Goal: Task Accomplishment & Management: Manage account settings

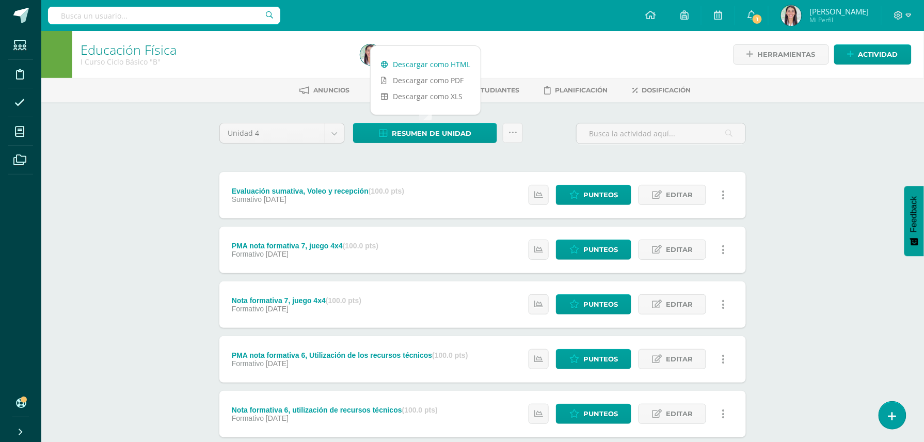
click at [428, 65] on link "Descargar como HTML" at bounding box center [426, 64] width 110 height 16
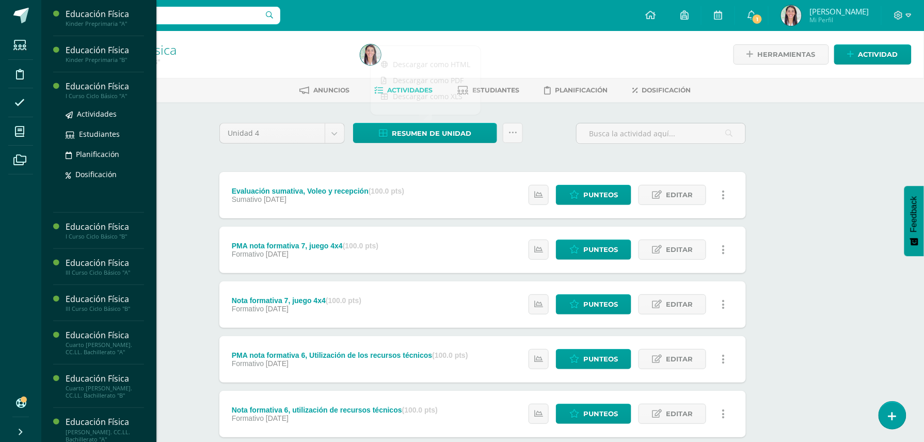
click at [112, 87] on div "Educación Física" at bounding box center [105, 87] width 78 height 12
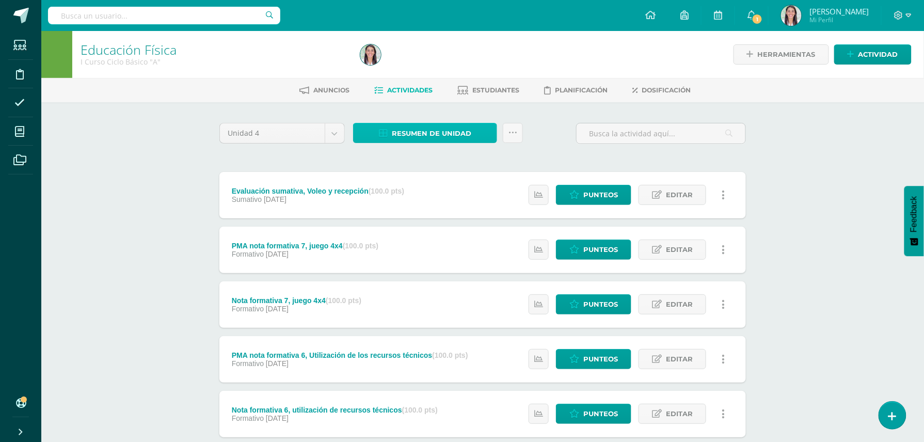
click at [420, 131] on span "Resumen de unidad" at bounding box center [432, 133] width 80 height 19
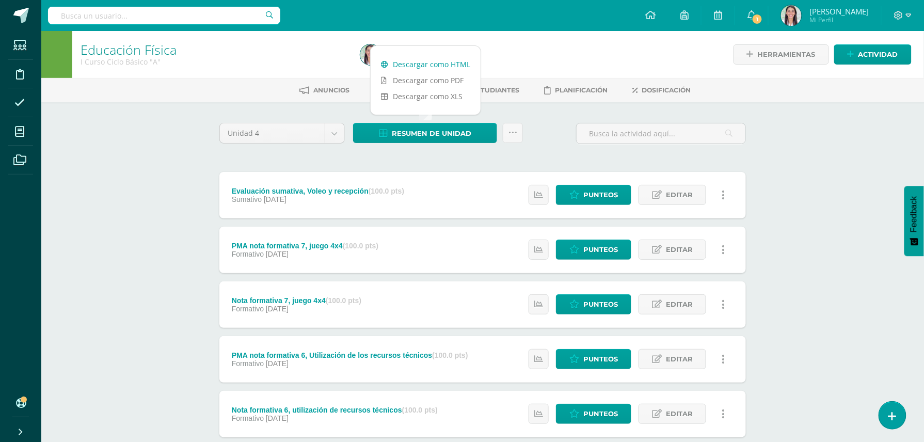
click at [421, 63] on link "Descargar como HTML" at bounding box center [426, 64] width 110 height 16
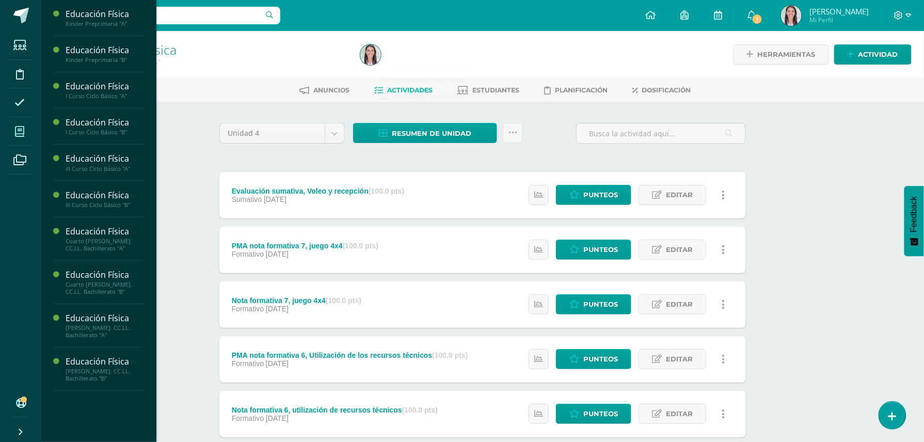
click at [19, 122] on span at bounding box center [19, 131] width 23 height 23
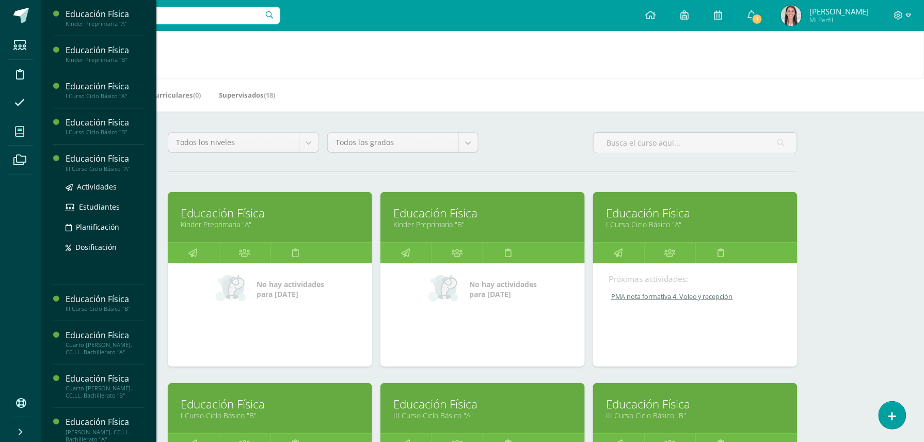
click at [98, 156] on div "Educación Física" at bounding box center [105, 159] width 78 height 12
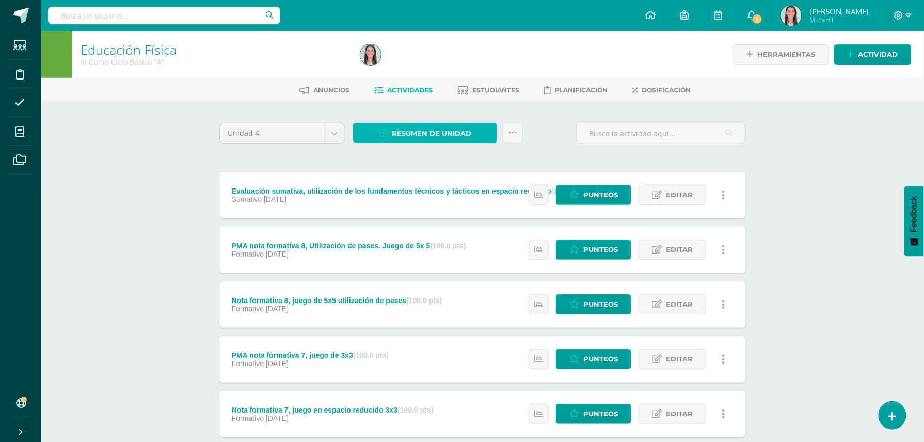
click at [434, 130] on span "Resumen de unidad" at bounding box center [432, 133] width 80 height 19
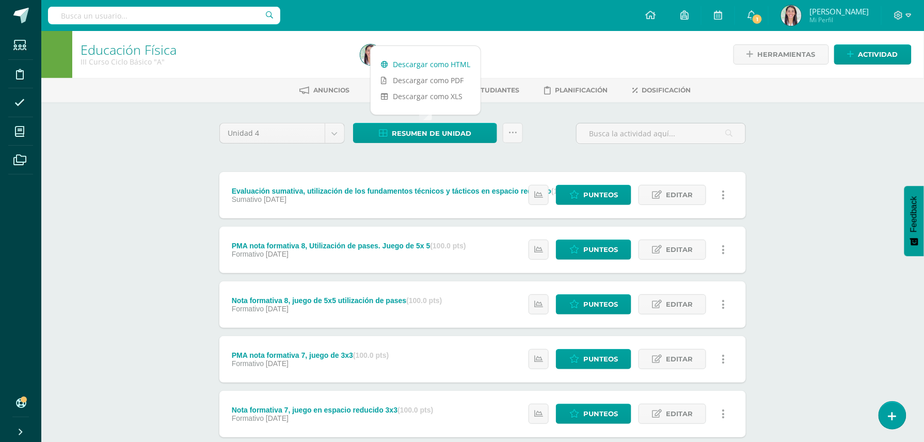
click at [441, 67] on link "Descargar como HTML" at bounding box center [426, 64] width 110 height 16
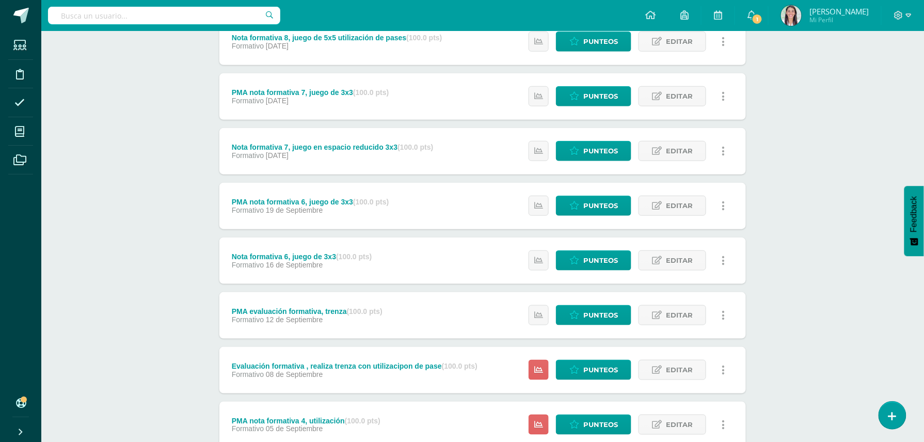
scroll to position [265, 0]
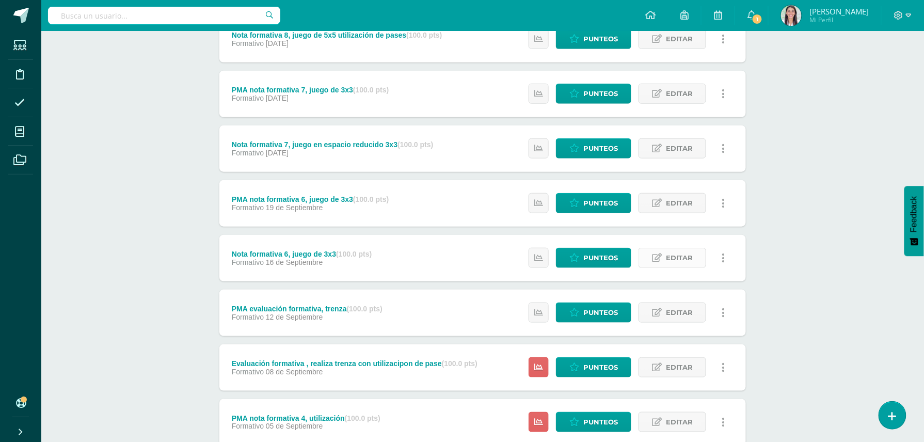
click at [672, 256] on span "Editar" at bounding box center [679, 257] width 27 height 19
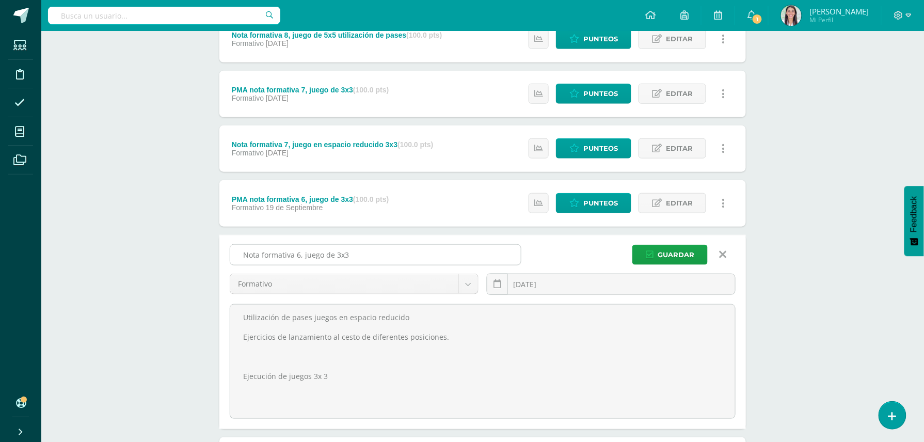
click at [376, 252] on input "Nota formativa 6, juego de 3x3" at bounding box center [375, 255] width 291 height 20
type input "N"
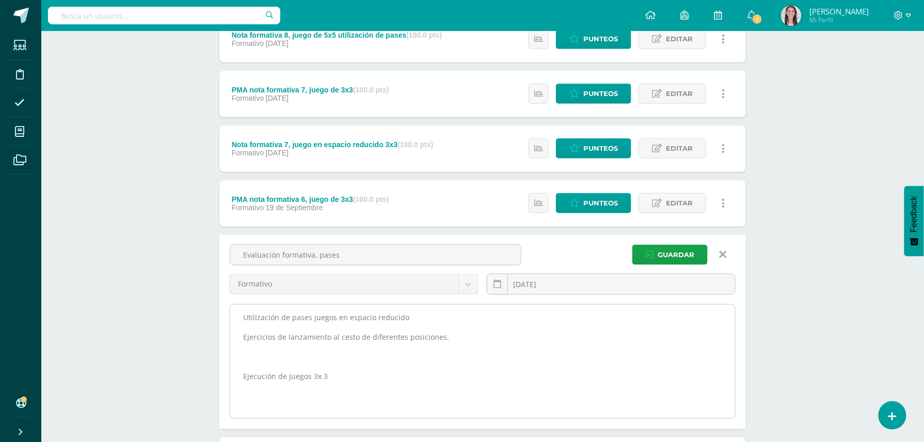
type input "Evaluación formativa, pases"
click at [447, 335] on textarea "Utilización de pases juegos en espacio reducido Ejercicios de lanzamiento al ce…" at bounding box center [482, 362] width 505 height 114
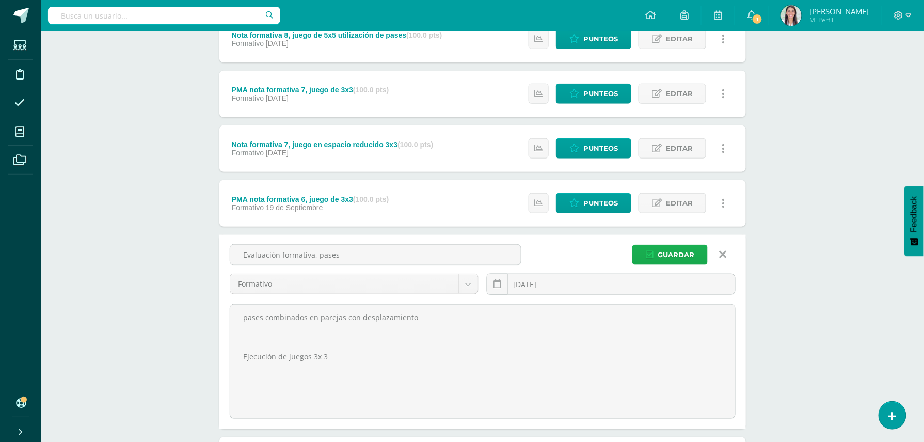
type textarea "pases combinados en parejas con desplazamiento Ejecución de juegos 3x 3"
click at [676, 256] on span "Guardar" at bounding box center [676, 254] width 37 height 19
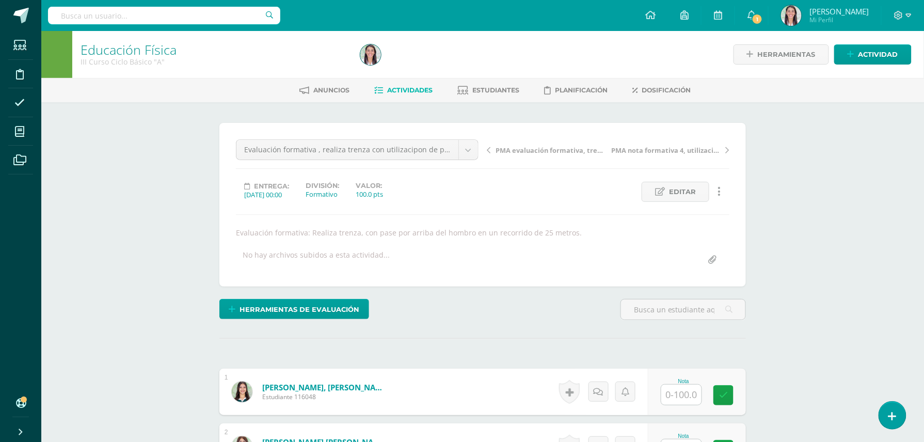
scroll to position [1, 0]
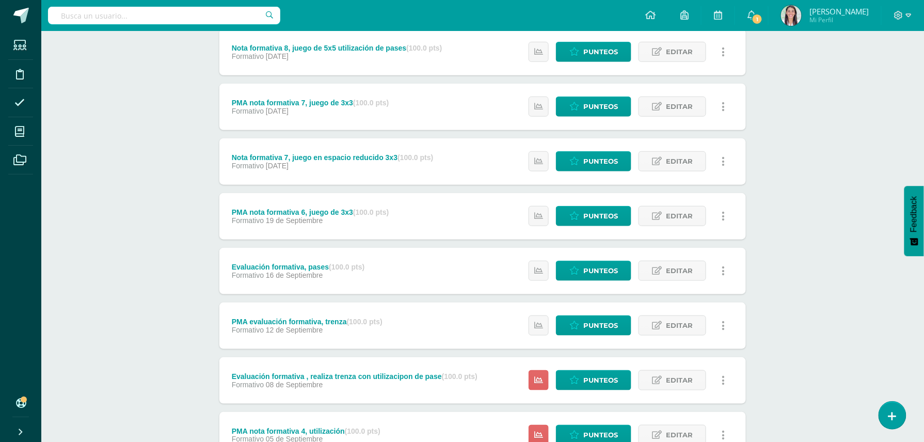
scroll to position [259, 0]
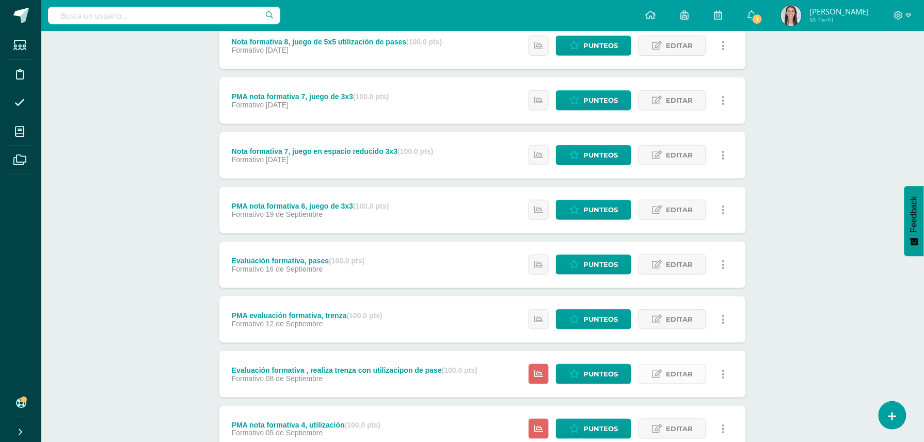
click at [672, 375] on span "Editar" at bounding box center [679, 374] width 27 height 19
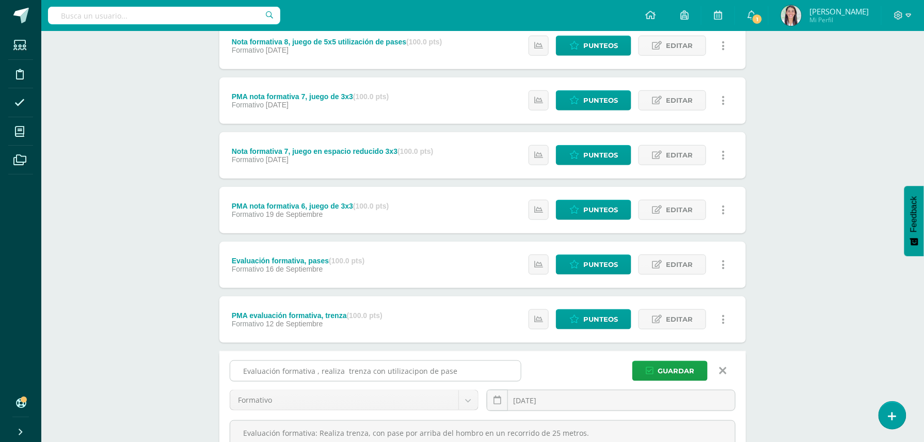
click at [312, 371] on input "Evaluación formativa , realiza trenza con utilizacipon de pase" at bounding box center [375, 371] width 291 height 20
click at [369, 370] on input "Nota formativa 5 , realiza trenza con utilizacipon de pase" at bounding box center [375, 371] width 291 height 20
click at [331, 371] on input "Nota formativa 5 ,utilizacipon de pase" at bounding box center [375, 371] width 291 height 20
click at [383, 369] on input "Nota formativa 5 ,utilizacion de pase" at bounding box center [375, 371] width 291 height 20
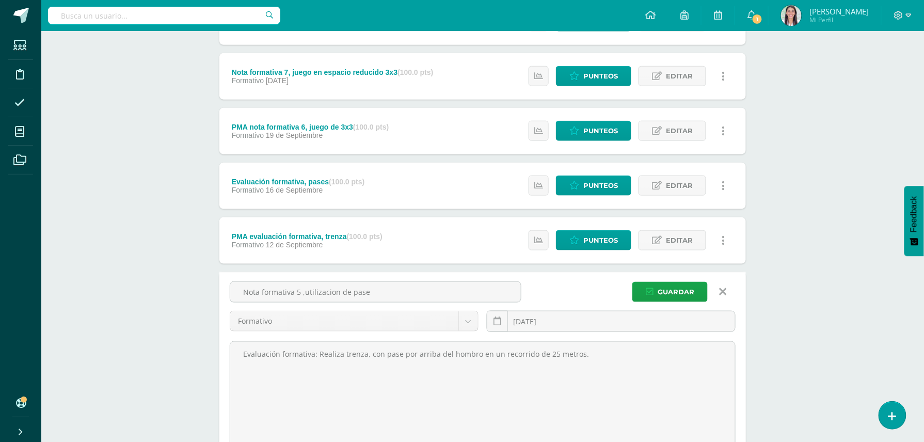
scroll to position [369, 0]
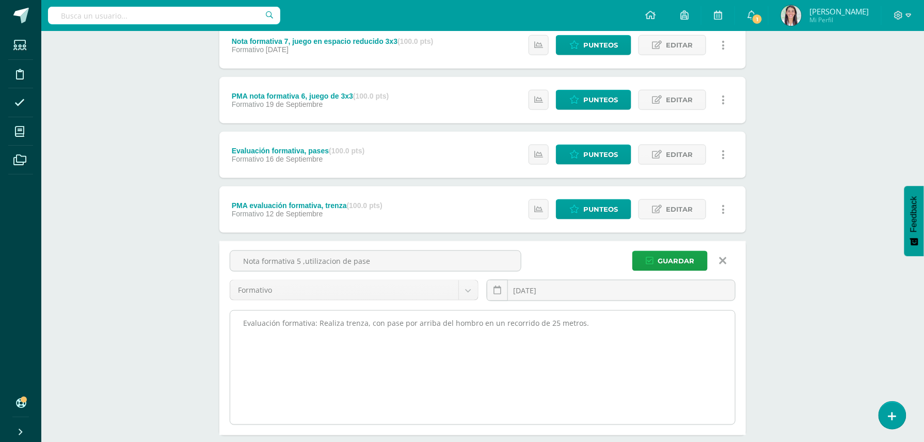
type input "Nota formativa 5 ,utilizacion de pase"
click at [578, 329] on textarea "Evaluación formativa: Realiza trenza, con pase por arriba del hombro en un reco…" at bounding box center [482, 368] width 505 height 114
type textarea "E"
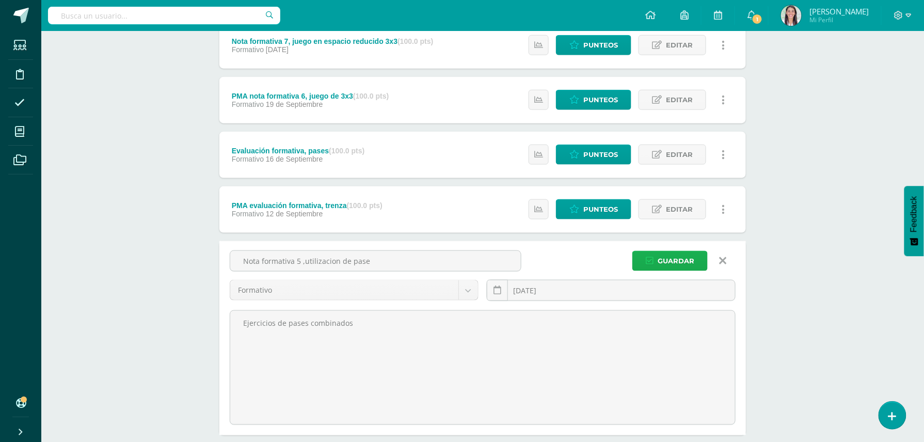
type textarea "Ejercicios de pases combinados"
click at [677, 263] on span "Guardar" at bounding box center [676, 260] width 37 height 19
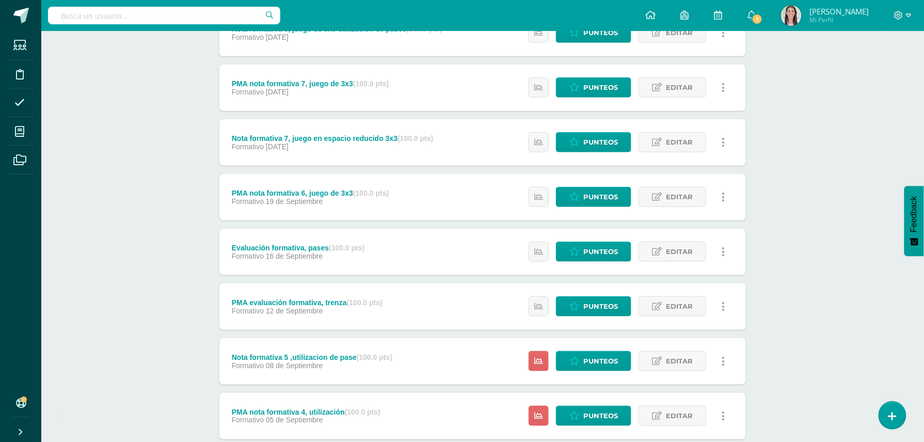
scroll to position [273, 0]
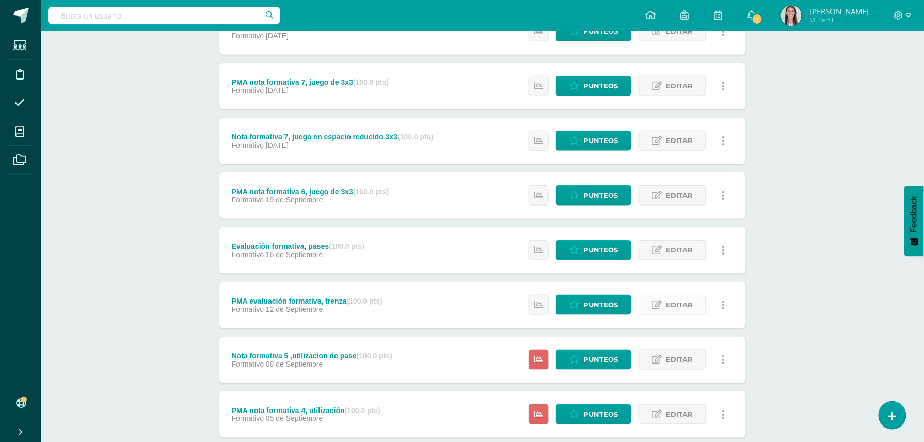
click at [675, 302] on span "Editar" at bounding box center [679, 304] width 27 height 19
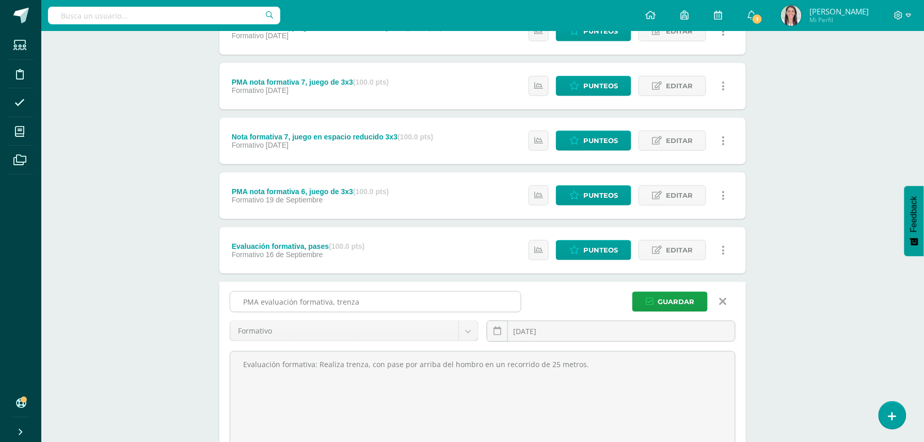
click at [297, 302] on input "PMA evaluación formativa, trenza" at bounding box center [375, 302] width 291 height 20
click at [310, 303] on input "PMA nota formativa, trenza" at bounding box center [375, 302] width 291 height 20
click at [352, 298] on input "PMA nota formativa 5, trenza" at bounding box center [375, 302] width 291 height 20
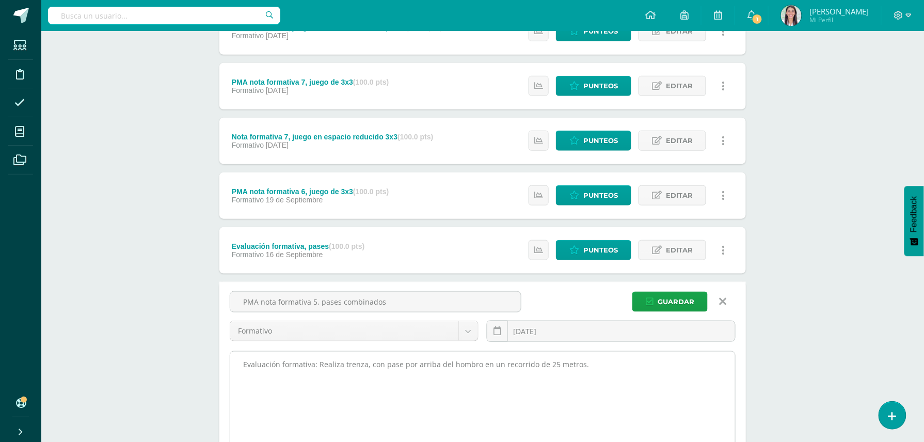
type input "PMA nota formativa 5, pases combinados"
click at [591, 365] on textarea "Evaluación formativa: Realiza trenza, con pase por arriba del hombro en un reco…" at bounding box center [482, 409] width 505 height 114
type textarea "E"
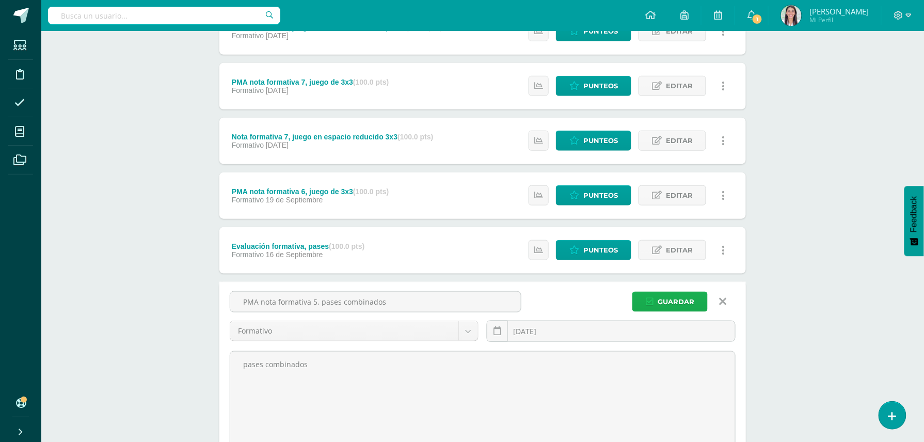
type textarea "pases combinados"
click at [667, 306] on span "Guardar" at bounding box center [676, 301] width 37 height 19
click at [670, 296] on span "Guardar" at bounding box center [676, 301] width 37 height 19
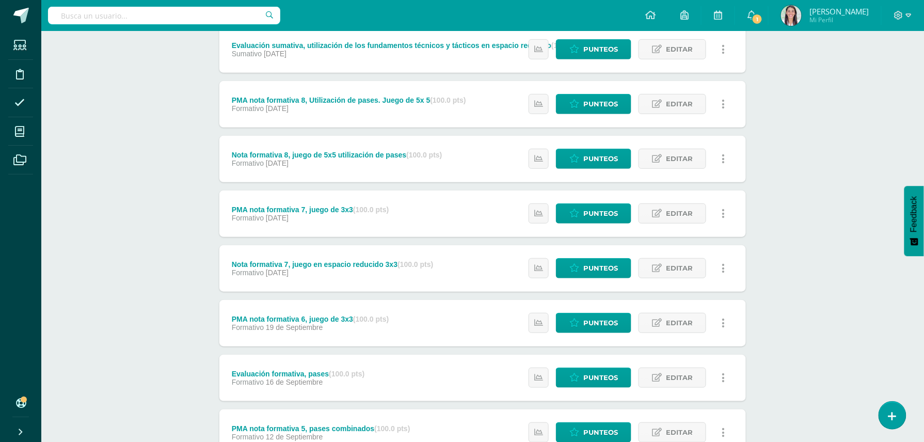
scroll to position [149, 0]
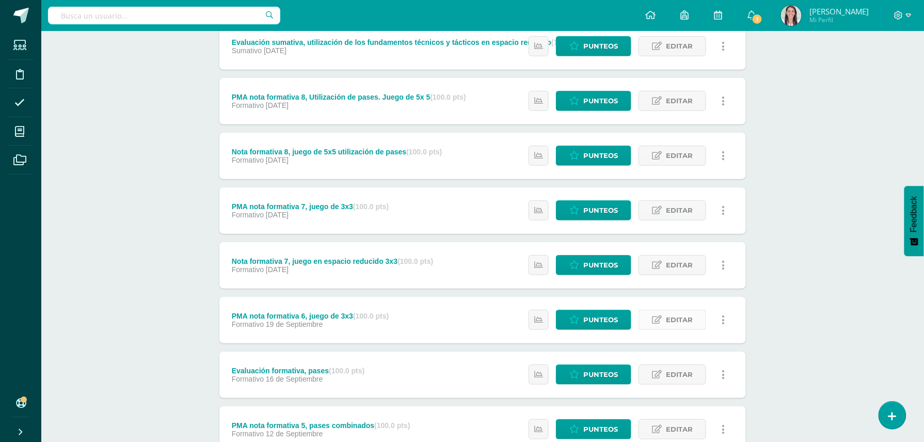
click at [684, 322] on span "Editar" at bounding box center [679, 319] width 27 height 19
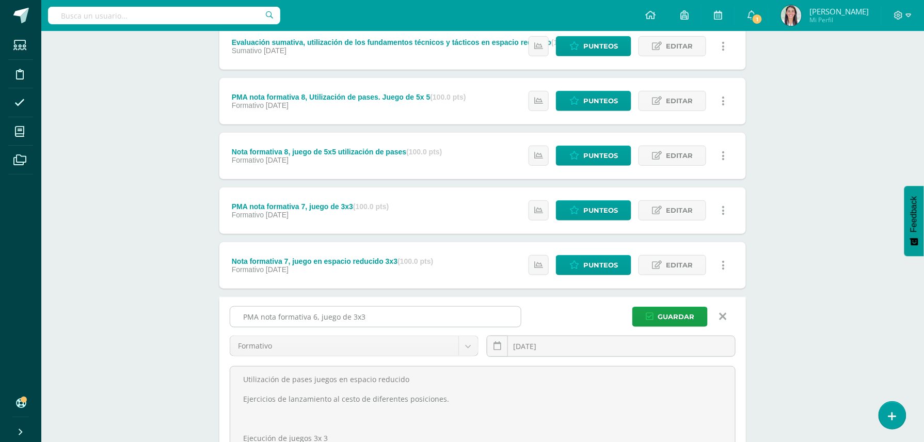
click at [316, 317] on input "PMA nota formativa 6, juego de 3x3" at bounding box center [375, 317] width 291 height 20
click at [278, 318] on input "PMA nota formativa, juego de 3x3" at bounding box center [375, 317] width 291 height 20
click at [385, 312] on input "PMA evaluación formativa, juego de 3x3" at bounding box center [375, 317] width 291 height 20
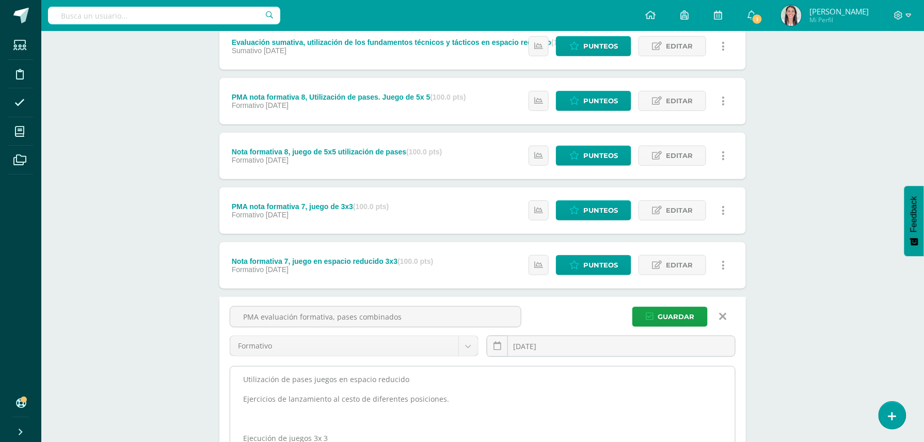
type input "PMA evaluación formativa, pases combinados"
click at [447, 397] on textarea "Utilización de pases juegos en espacio reducido Ejercicios de lanzamiento al ce…" at bounding box center [482, 424] width 505 height 114
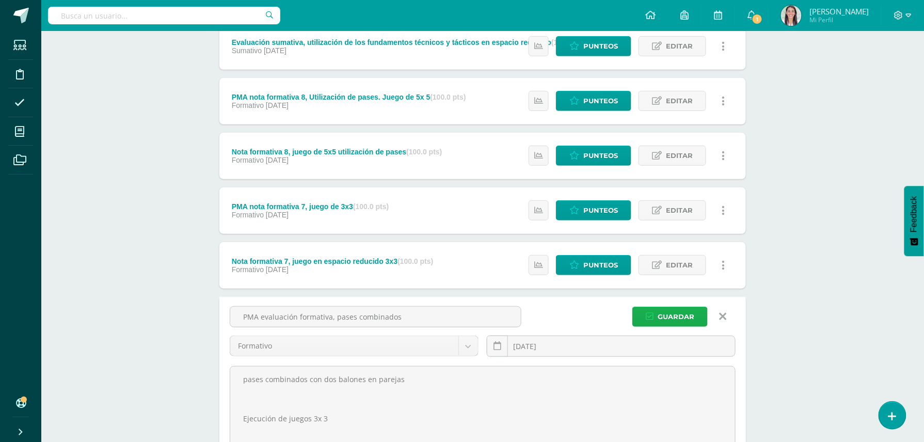
type textarea "pases combinados con dos balones en parejas Ejecución de juegos 3x 3"
click at [685, 312] on span "Guardar" at bounding box center [676, 316] width 37 height 19
click at [677, 317] on span "Guardar" at bounding box center [676, 316] width 37 height 19
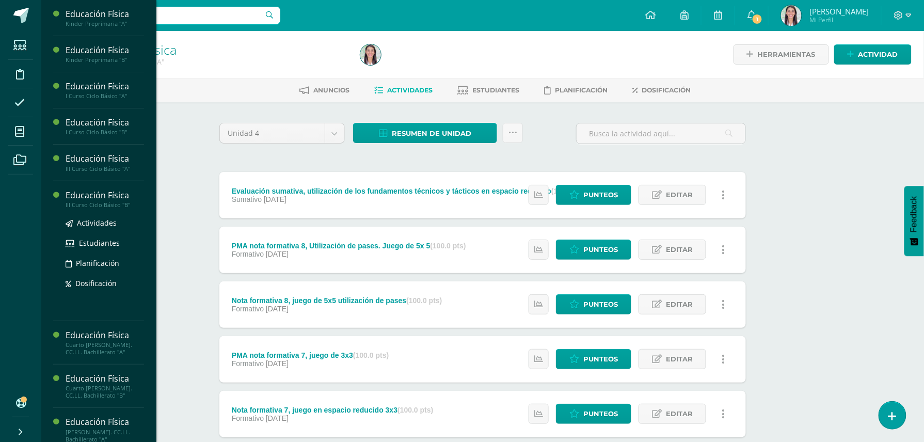
click at [114, 203] on div "III Curso Ciclo Básico "B"" at bounding box center [105, 204] width 78 height 7
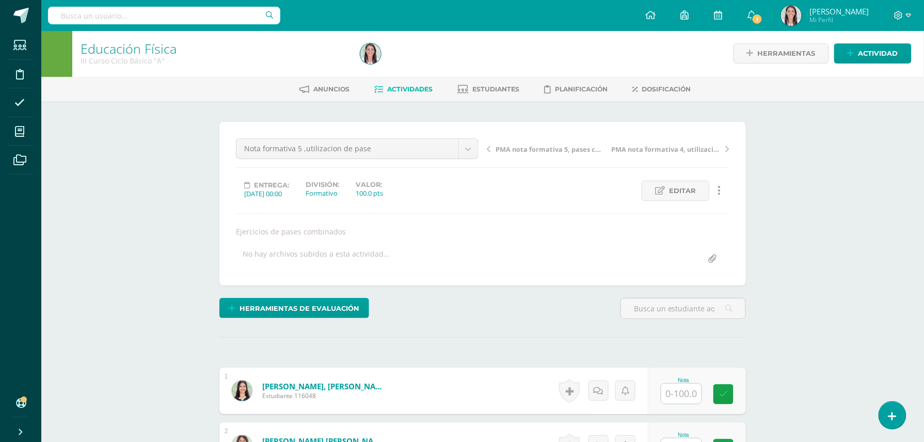
scroll to position [2, 0]
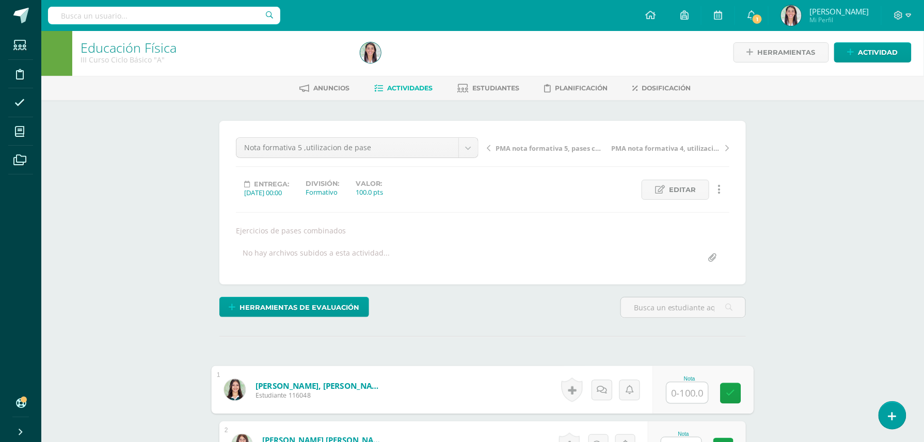
click at [681, 383] on input "text" at bounding box center [687, 393] width 41 height 21
type input "90"
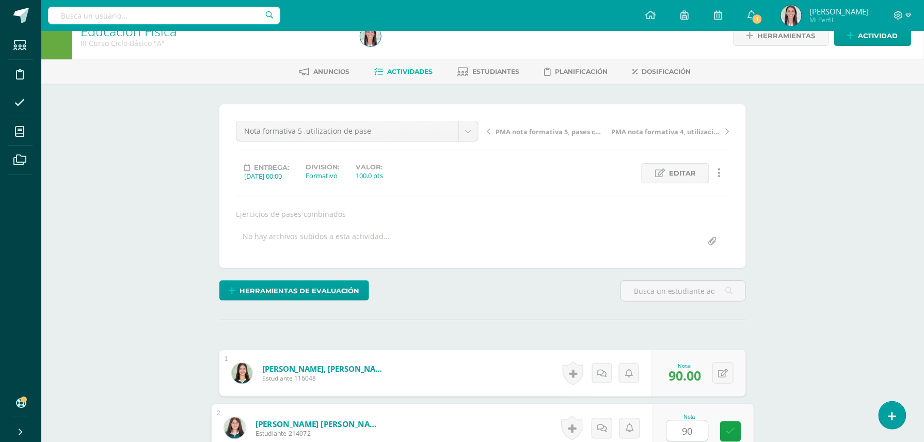
type input "90"
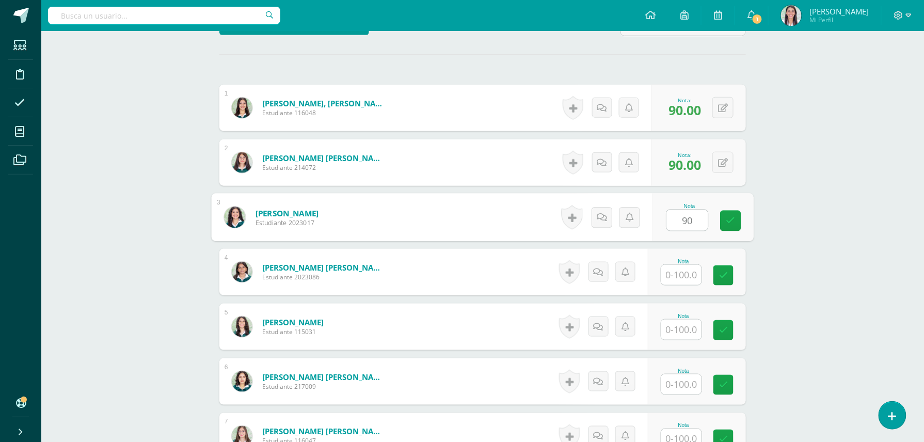
type input "90"
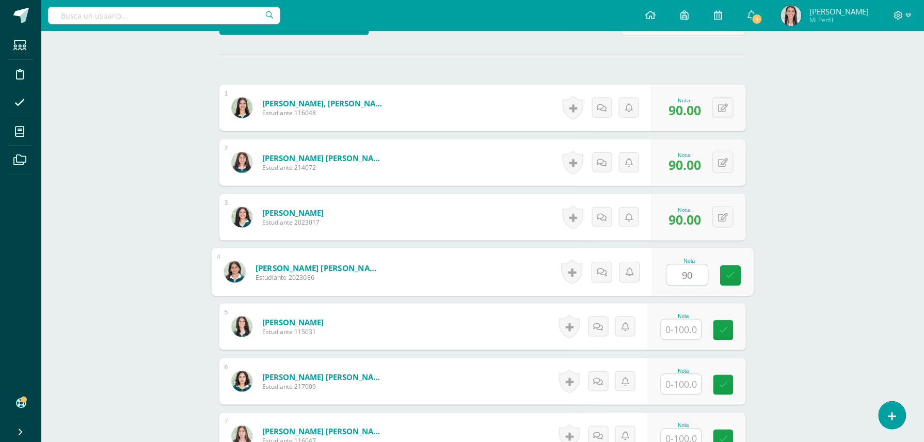
type input "90"
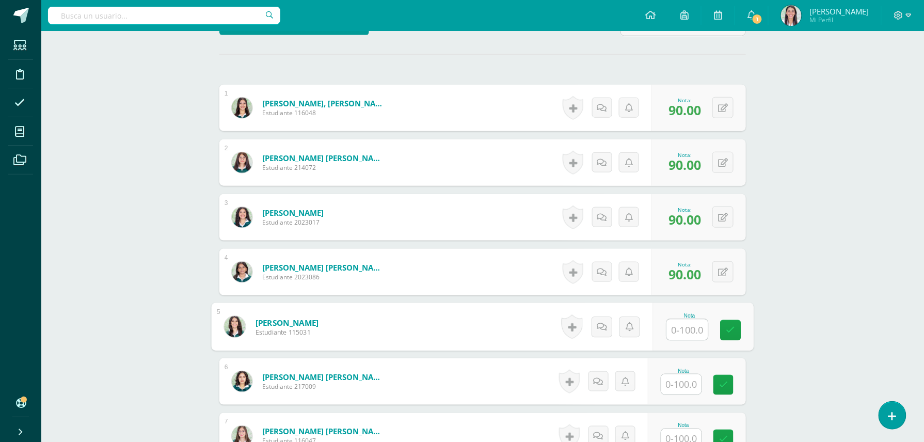
type input "9"
type input "80"
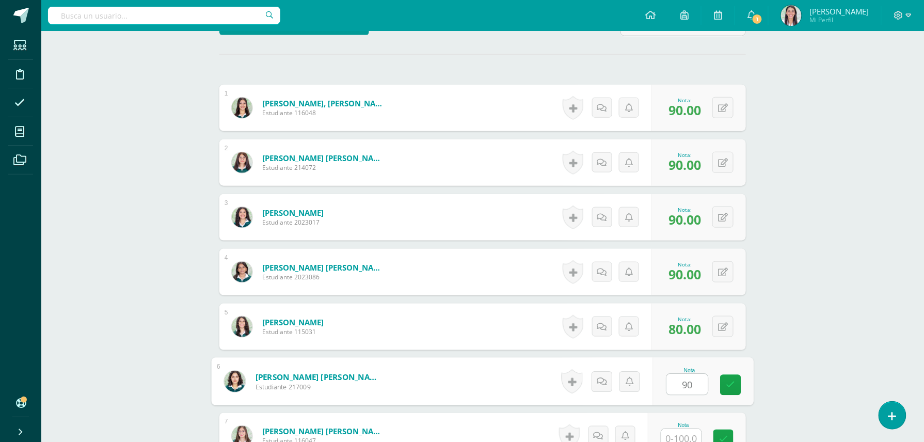
type input "90"
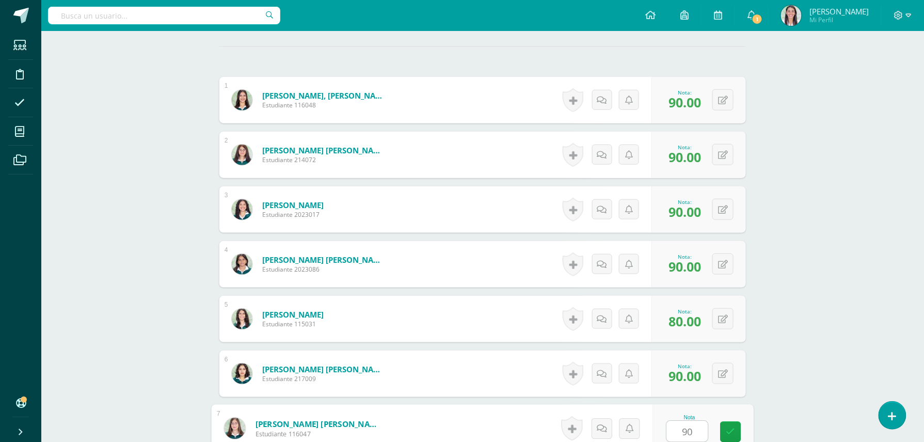
type input "90"
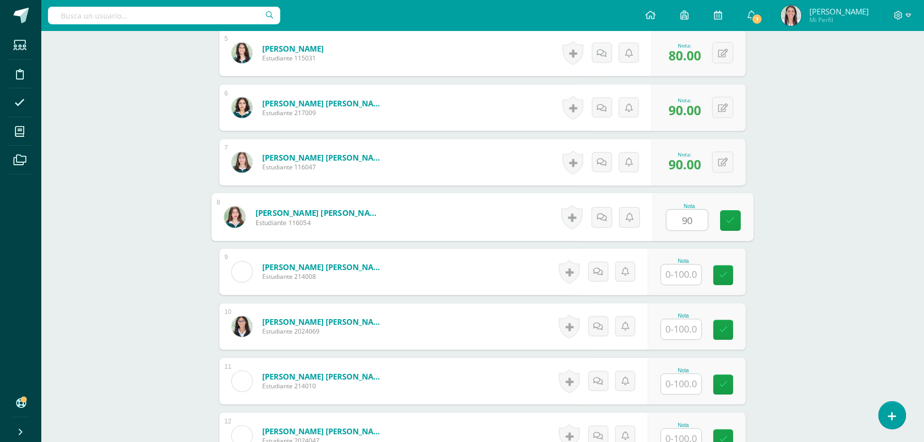
type input "90"
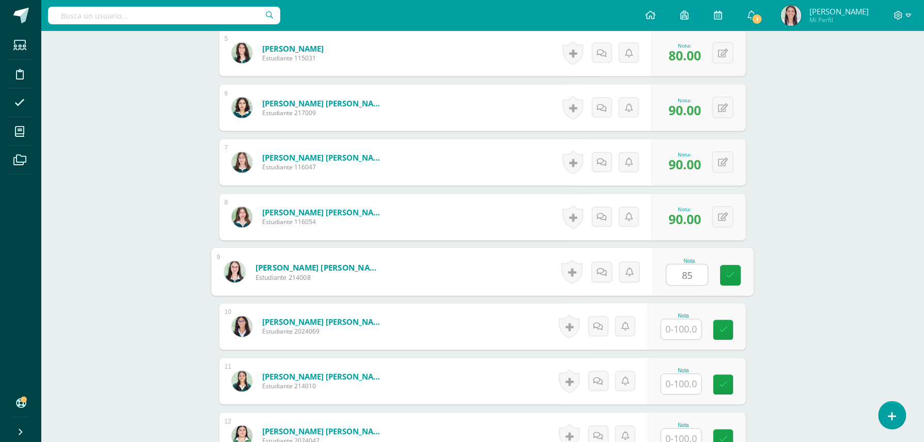
type input "85"
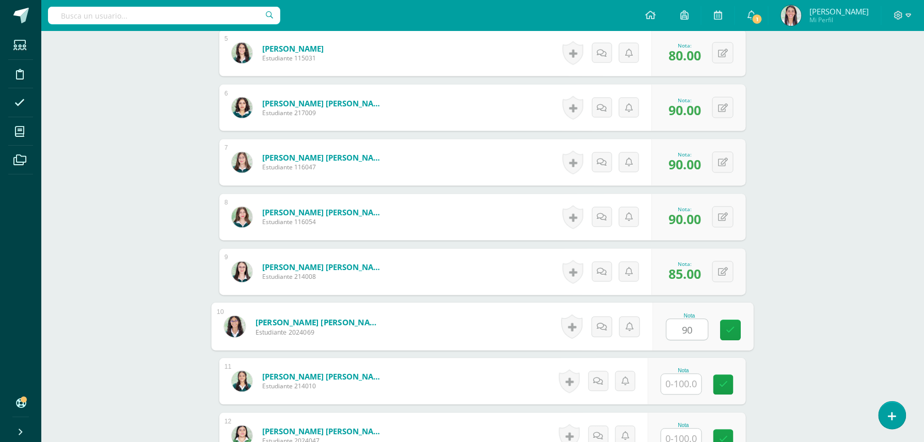
type input "90"
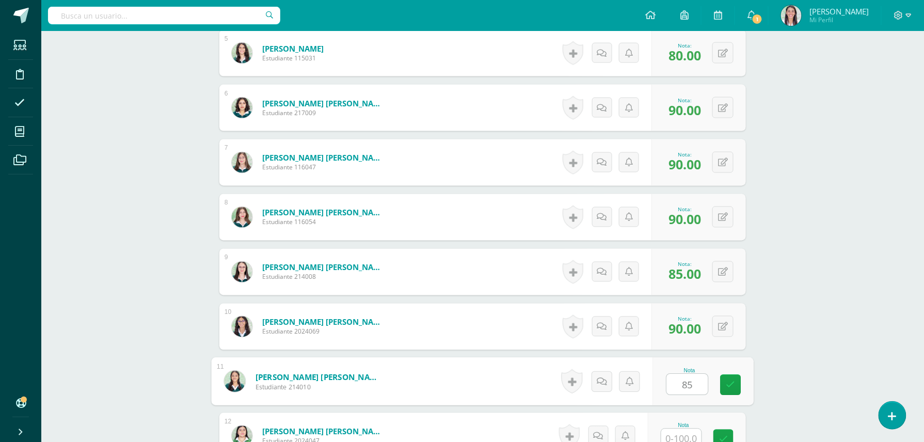
type input "85"
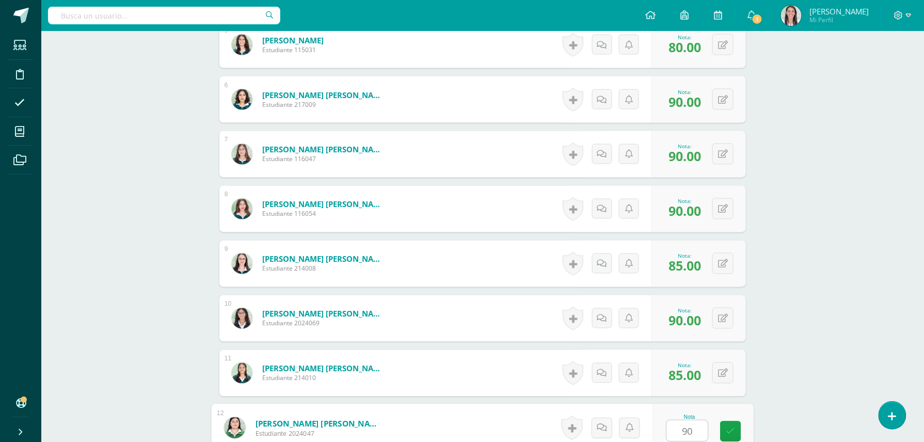
type input "90"
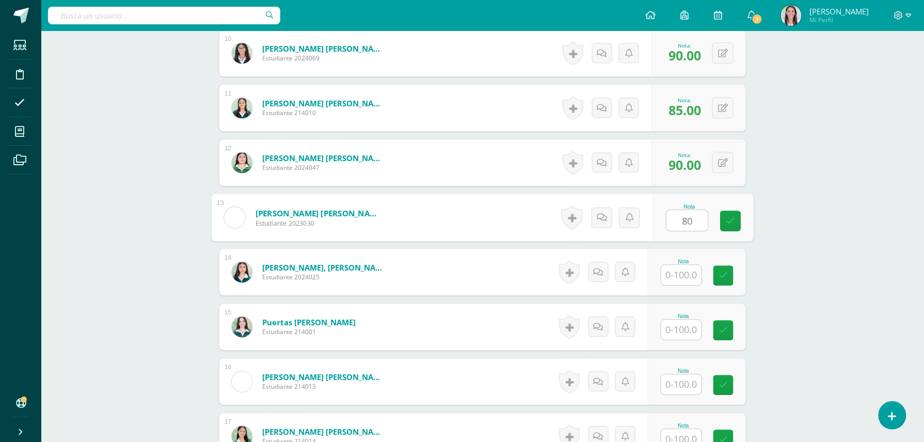
type input "80"
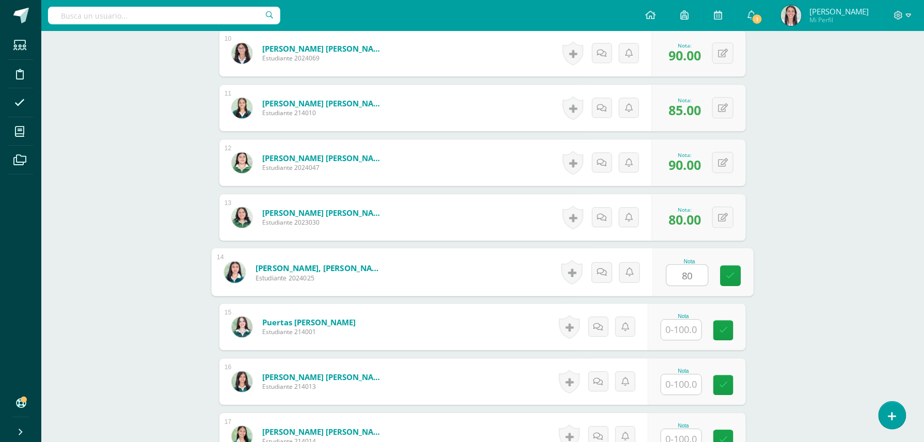
type input "80"
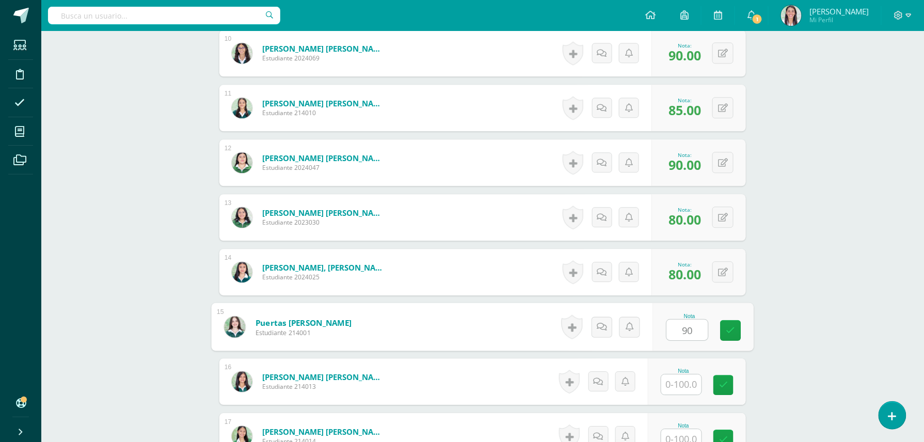
type input "90"
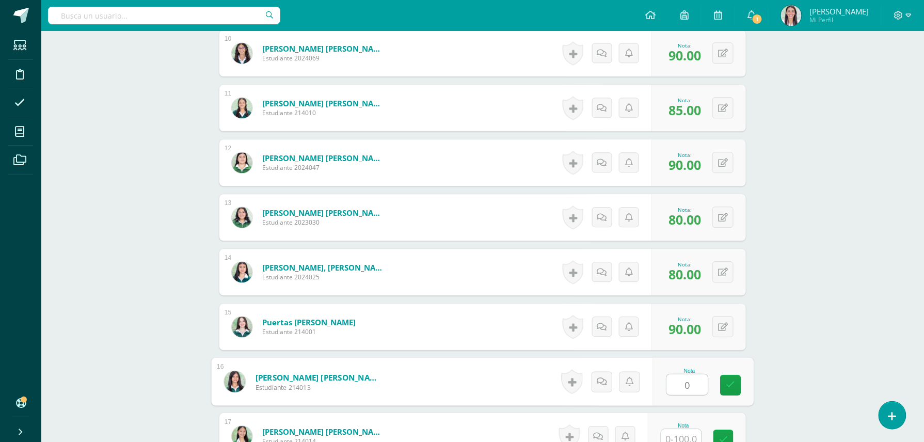
type input "0"
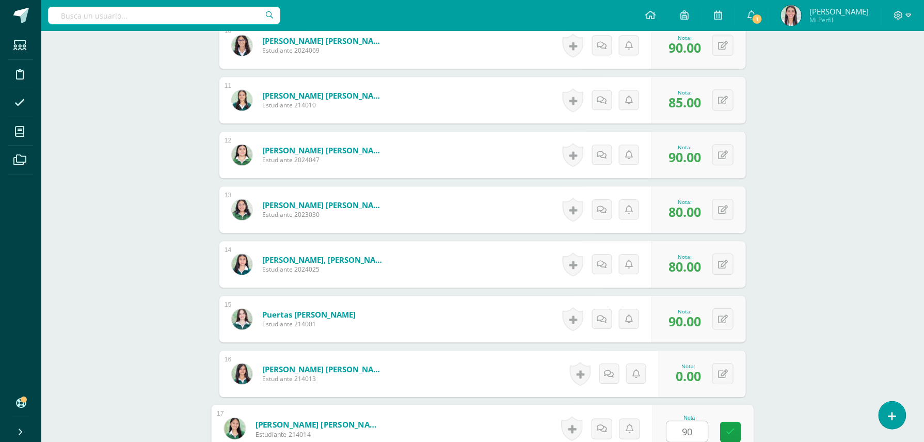
type input "90"
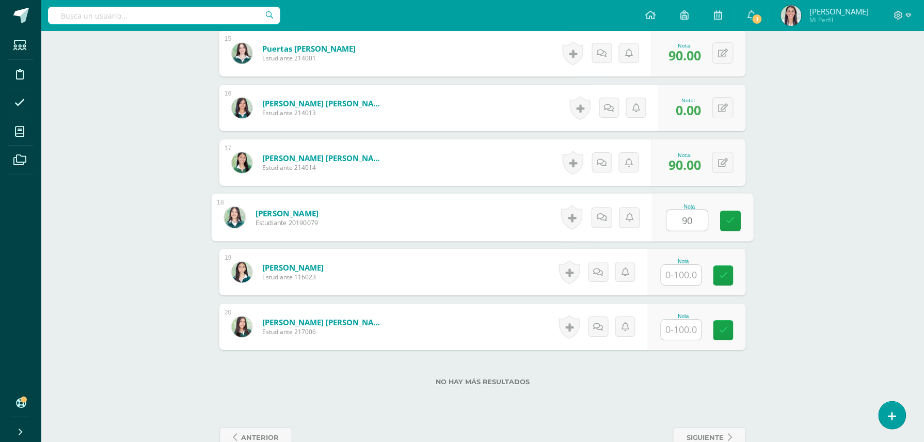
type input "90"
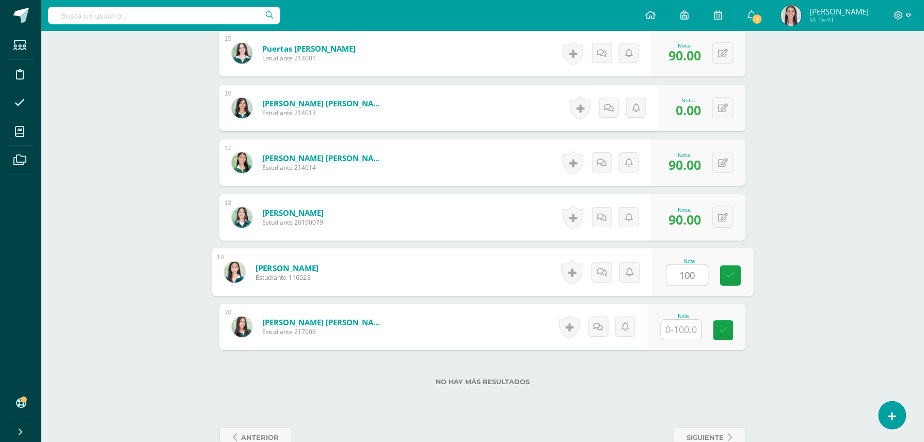
type input "100"
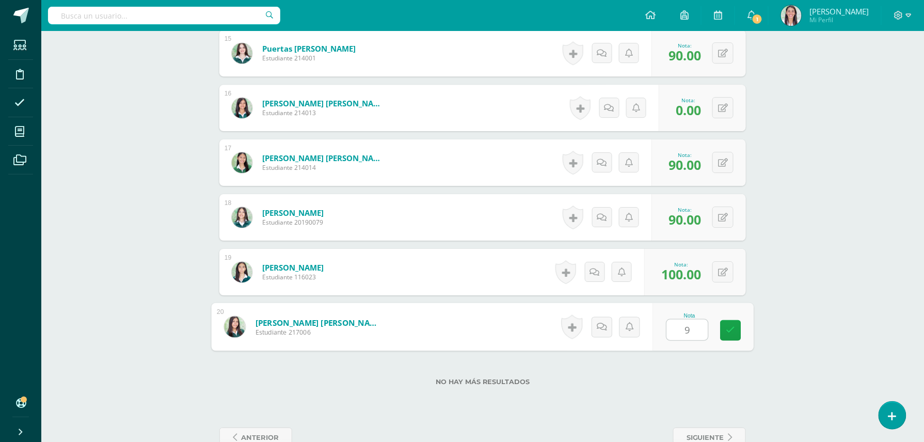
type input "90"
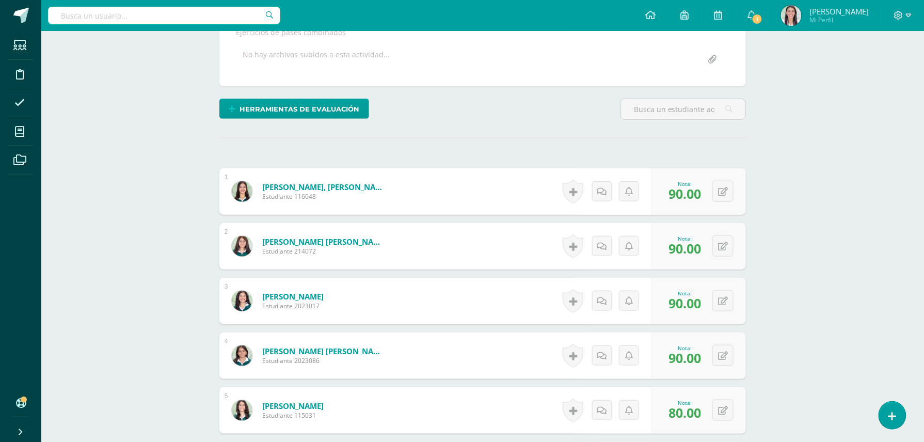
scroll to position [108, 0]
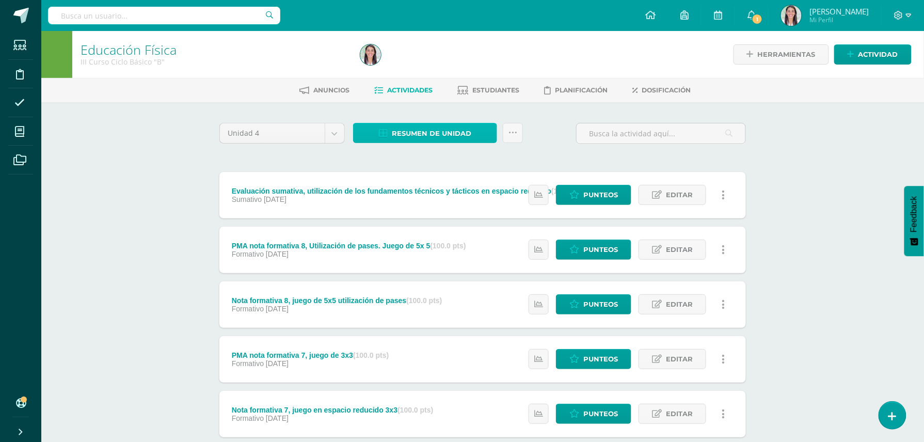
click at [428, 138] on span "Resumen de unidad" at bounding box center [432, 133] width 80 height 19
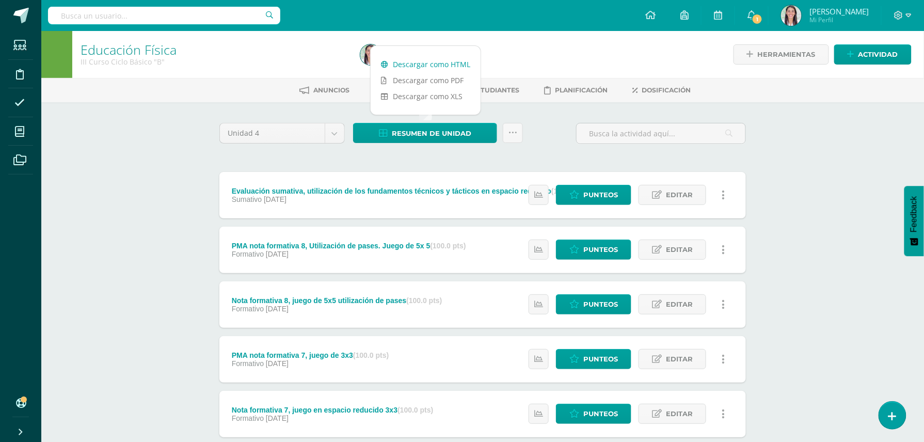
click at [453, 66] on link "Descargar como HTML" at bounding box center [426, 64] width 110 height 16
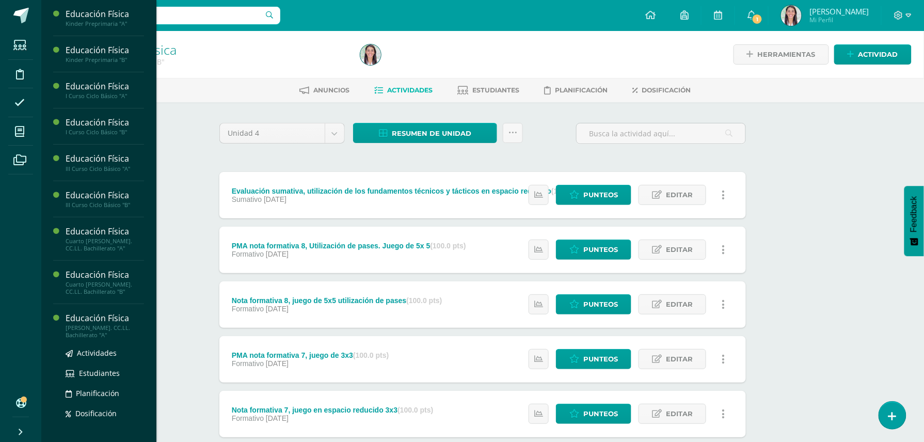
click at [119, 321] on div "Educación Física" at bounding box center [105, 318] width 78 height 12
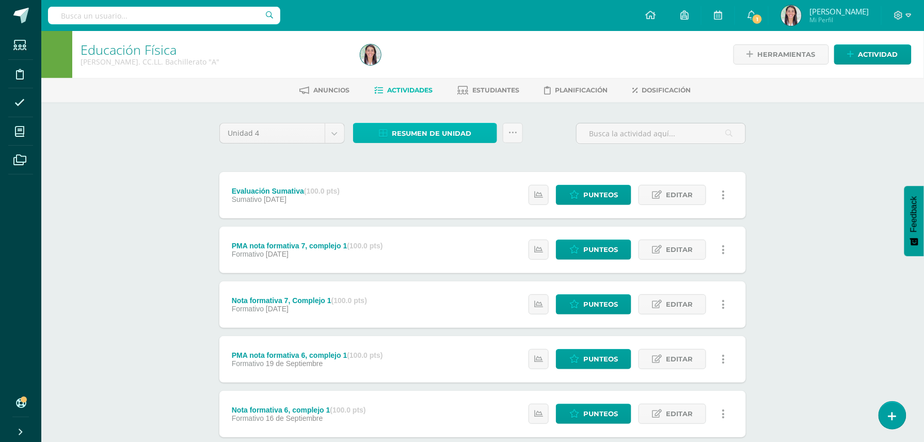
click at [435, 137] on span "Resumen de unidad" at bounding box center [432, 133] width 80 height 19
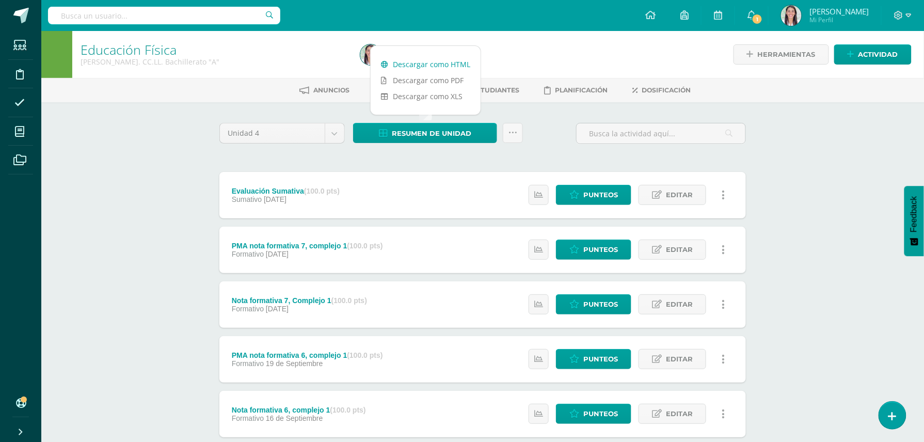
click at [426, 64] on link "Descargar como HTML" at bounding box center [426, 64] width 110 height 16
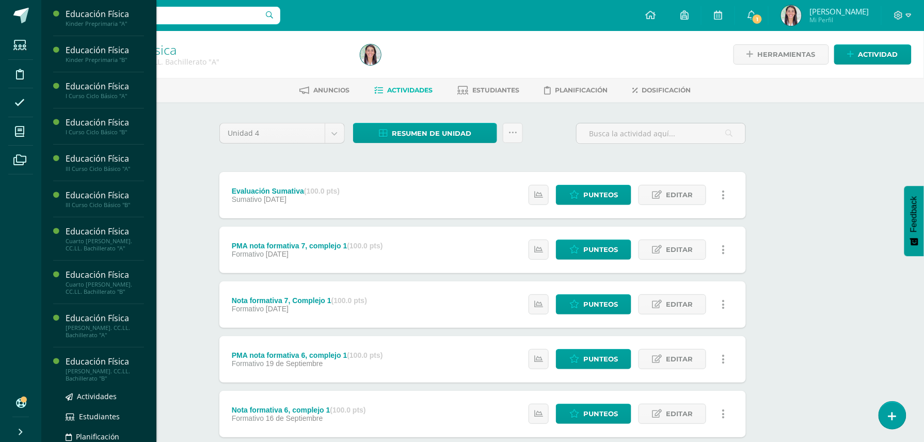
click at [107, 364] on div "Educación Física" at bounding box center [105, 362] width 78 height 12
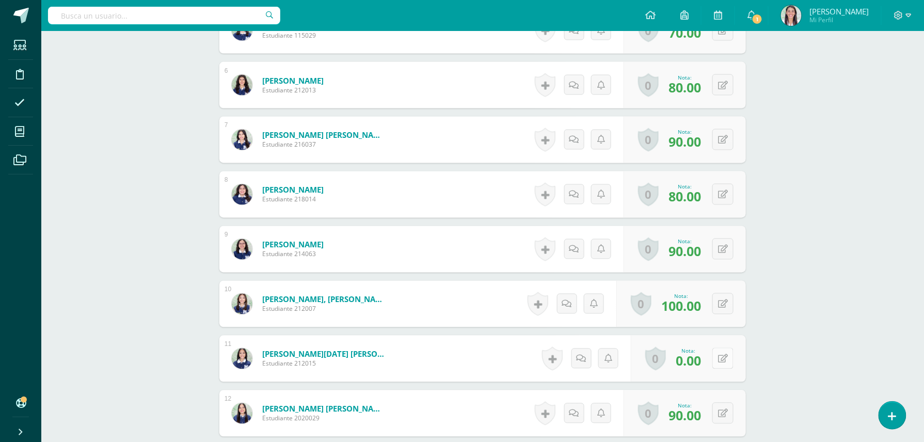
scroll to position [581, 0]
click at [726, 356] on icon at bounding box center [723, 358] width 10 height 9
click at [700, 359] on icon at bounding box center [702, 361] width 9 height 9
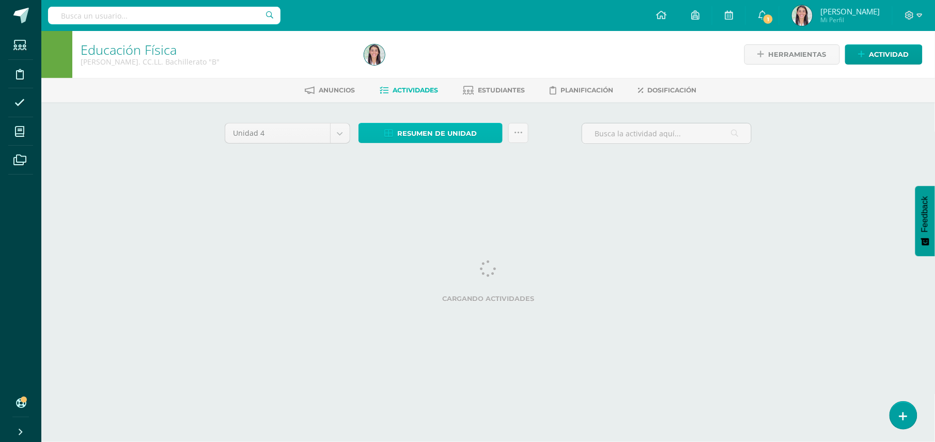
click at [419, 133] on span "Resumen de unidad" at bounding box center [437, 133] width 80 height 19
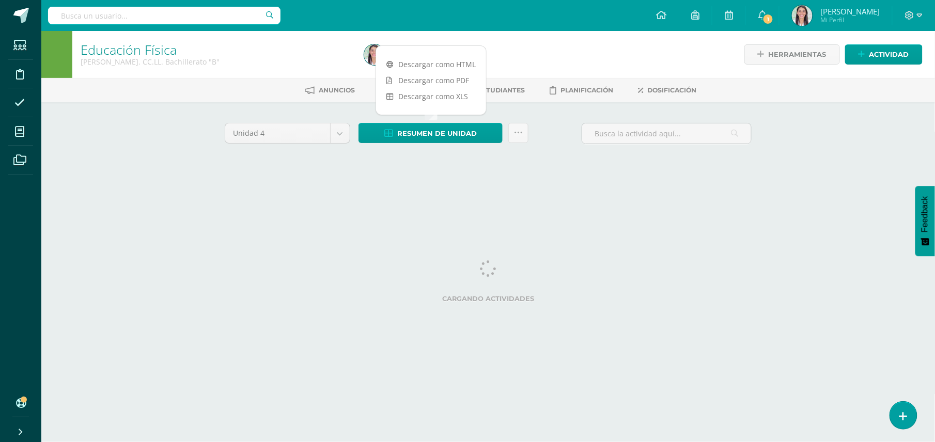
click at [441, 56] on div "Descargar como HTML Descargar como PDF Descargar como XLS" at bounding box center [430, 80] width 111 height 70
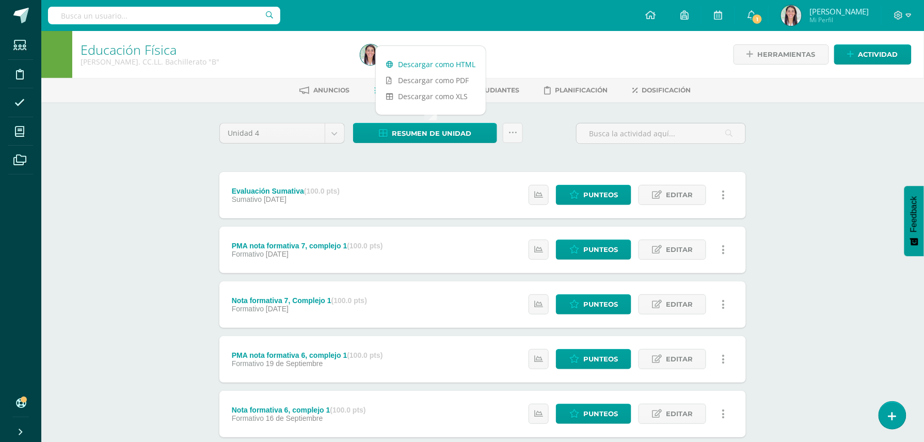
click at [441, 67] on link "Descargar como HTML" at bounding box center [431, 64] width 110 height 16
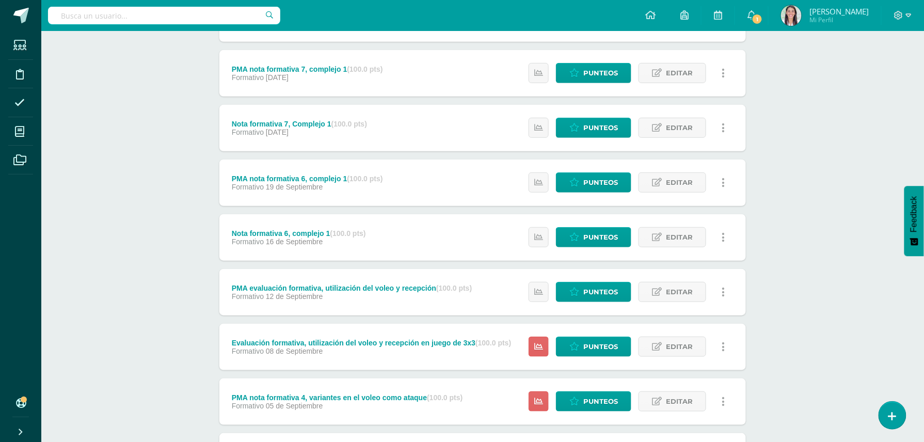
scroll to position [209, 0]
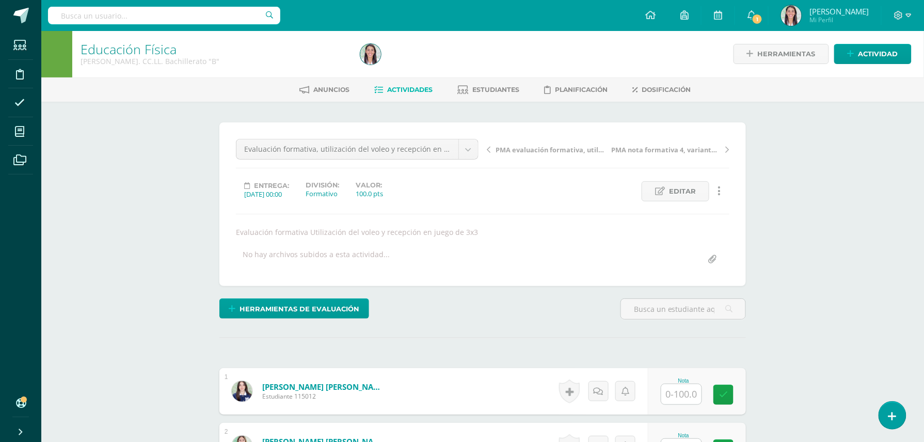
scroll to position [1, 0]
click at [691, 193] on span "Editar" at bounding box center [682, 190] width 27 height 19
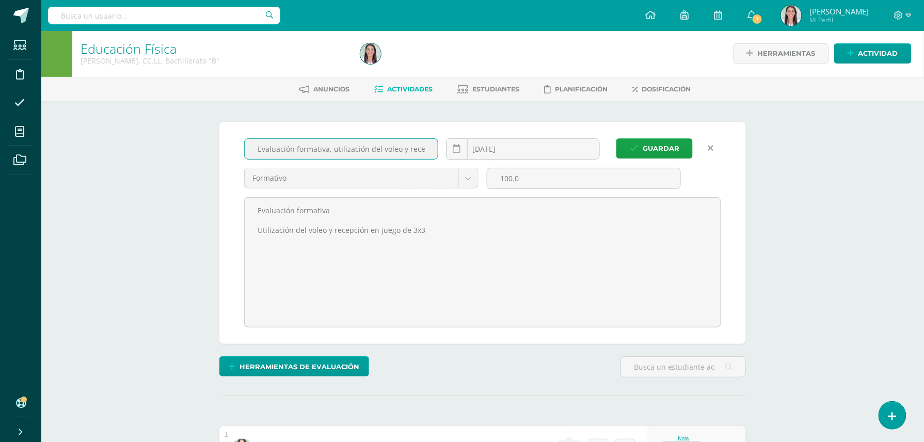
click at [428, 147] on input "Evaluación formativa, utilización del voleo y recepción en juego de 3x3" at bounding box center [341, 149] width 193 height 20
click at [296, 146] on input "Evaluación formativa, utilización del voleo y recepción en juego de 3x3" at bounding box center [341, 149] width 193 height 20
click at [306, 146] on input "Nota formativa, utilización del voleo y recepción en juego de 3x3" at bounding box center [341, 149] width 193 height 20
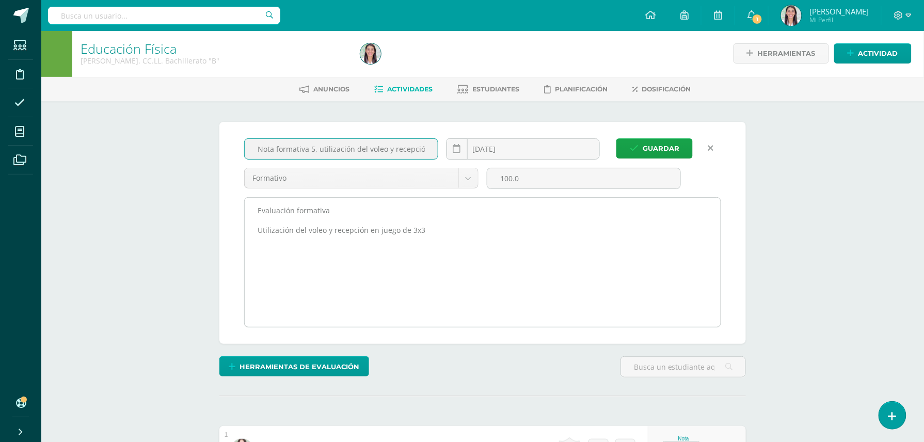
type input "Nota formativa 5, utilización del voleo y recepción en juego de 3x3"
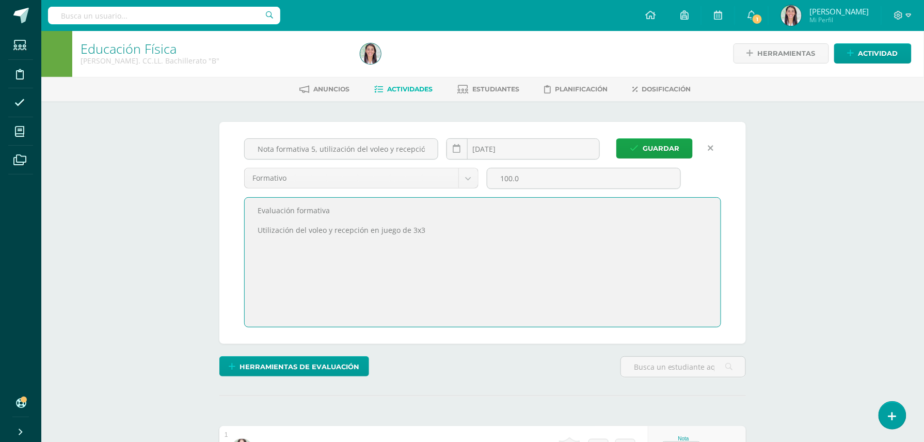
click at [341, 210] on textarea "Evaluación formativa Utilización del voleo y recepción en juego de 3x3" at bounding box center [483, 262] width 476 height 129
type textarea "Utilización del voleo y recepción en juego de 3x3"
click at [654, 143] on span "Guardar" at bounding box center [661, 148] width 37 height 19
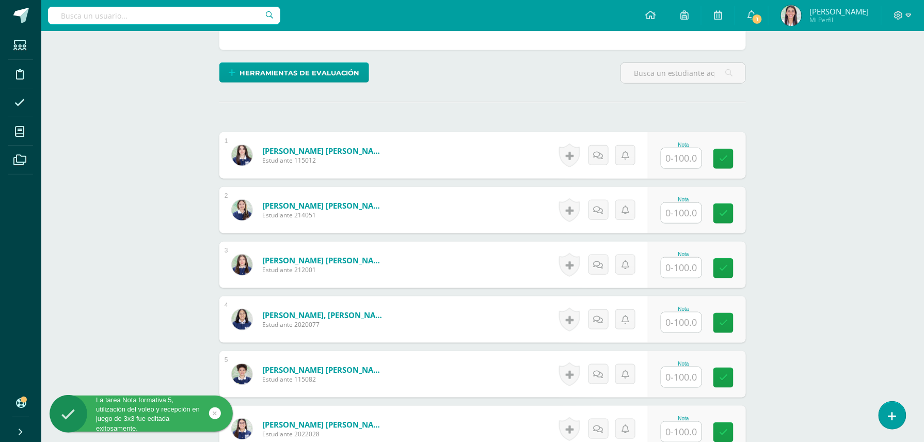
scroll to position [254, 0]
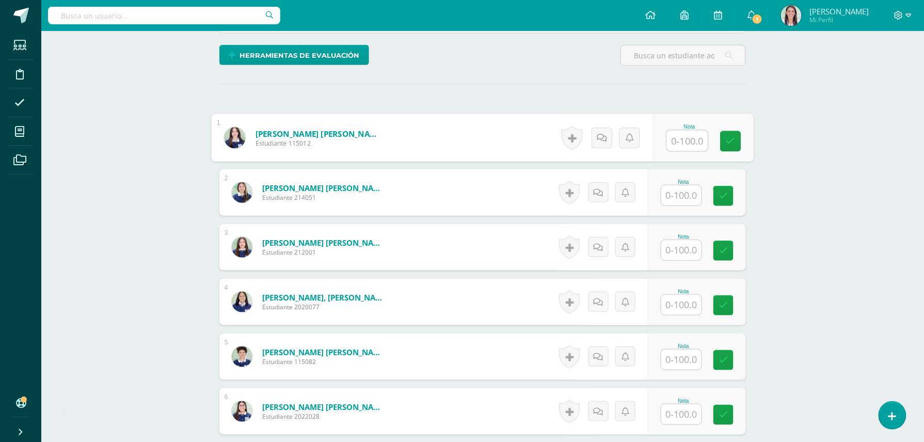
click at [684, 137] on input "text" at bounding box center [687, 141] width 41 height 21
type input "90"
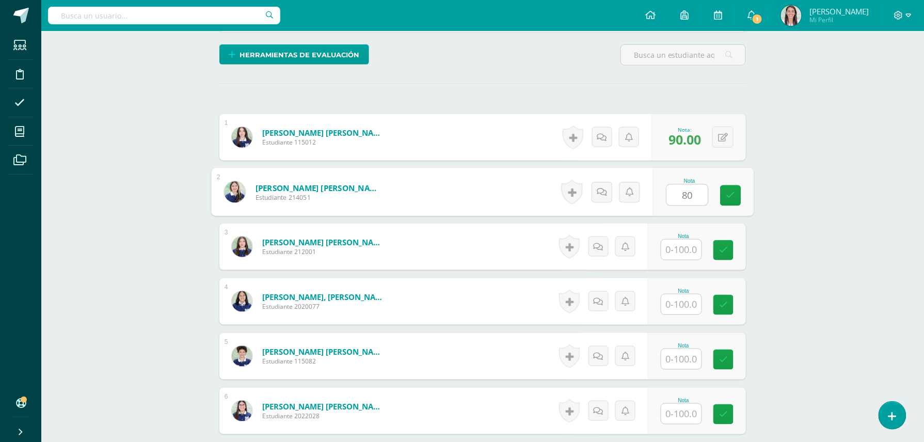
type input "80"
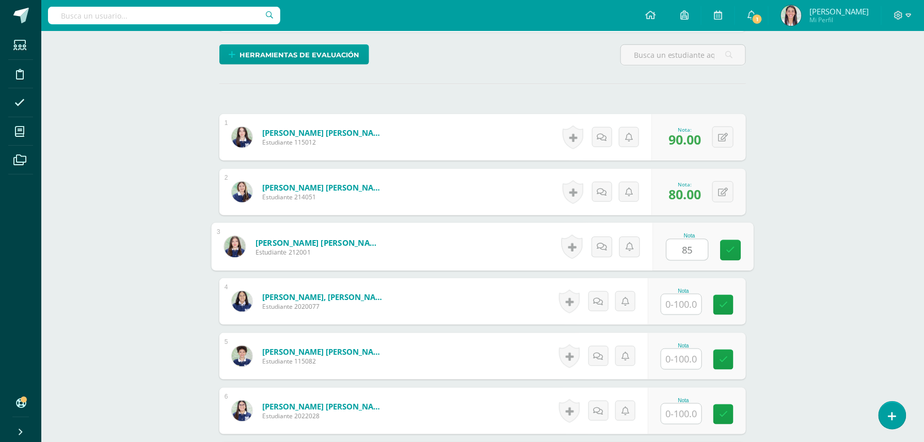
type input "85"
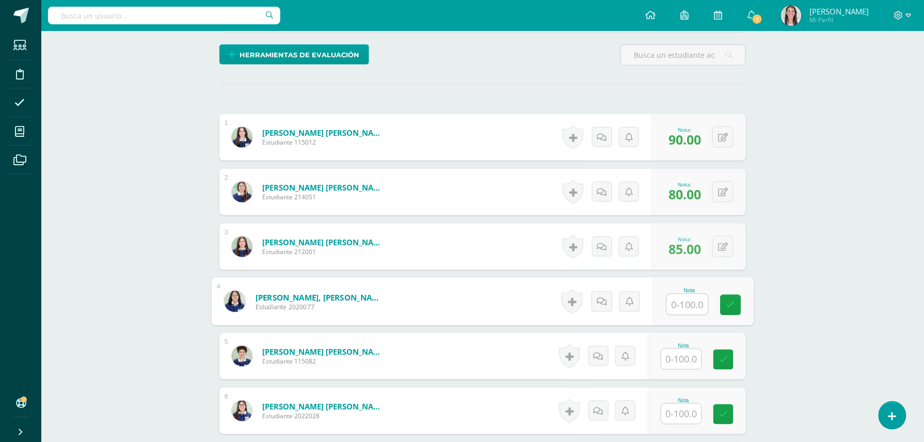
type input "9"
type input "80"
type input "}"
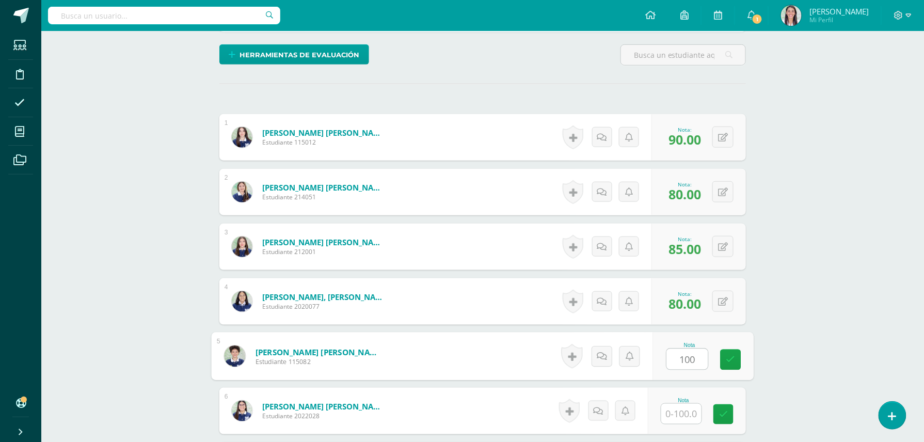
type input "100"
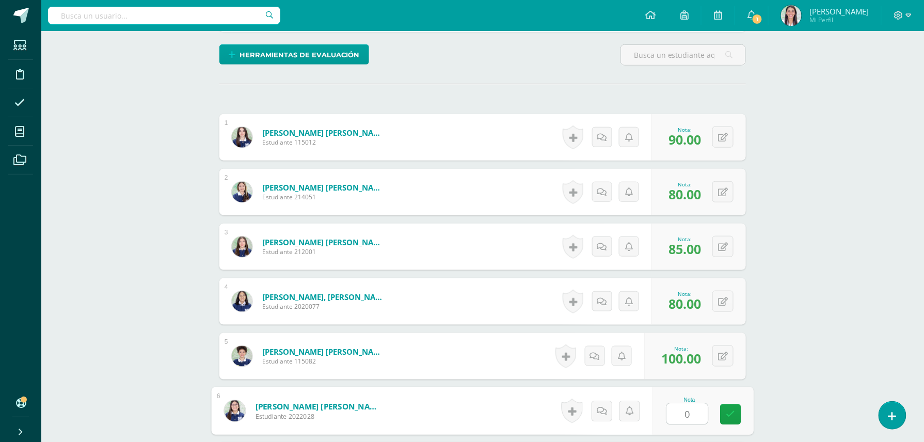
type input "0"
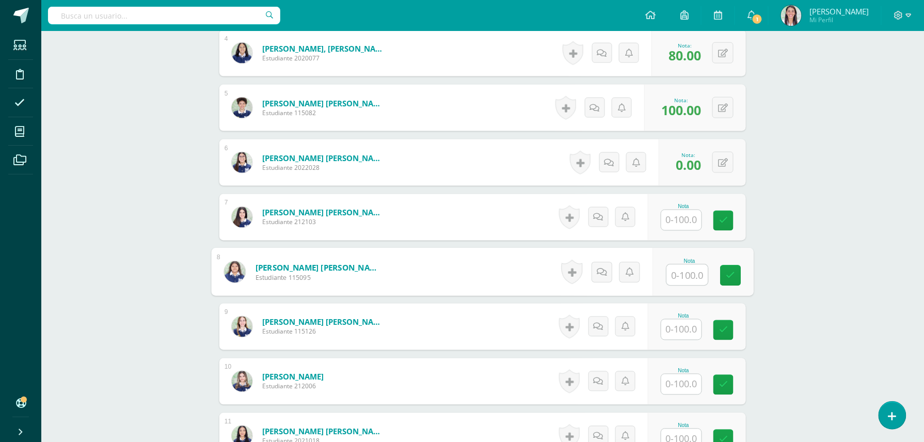
click at [692, 275] on input "text" at bounding box center [687, 275] width 41 height 21
type input "100"
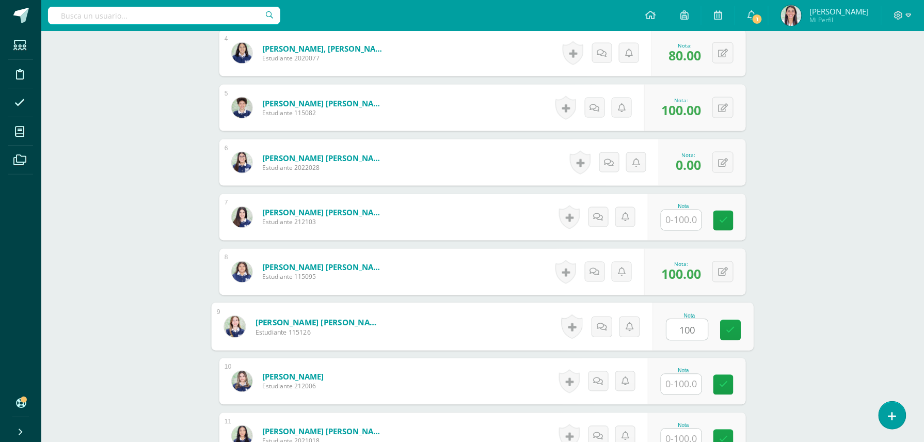
type input "100"
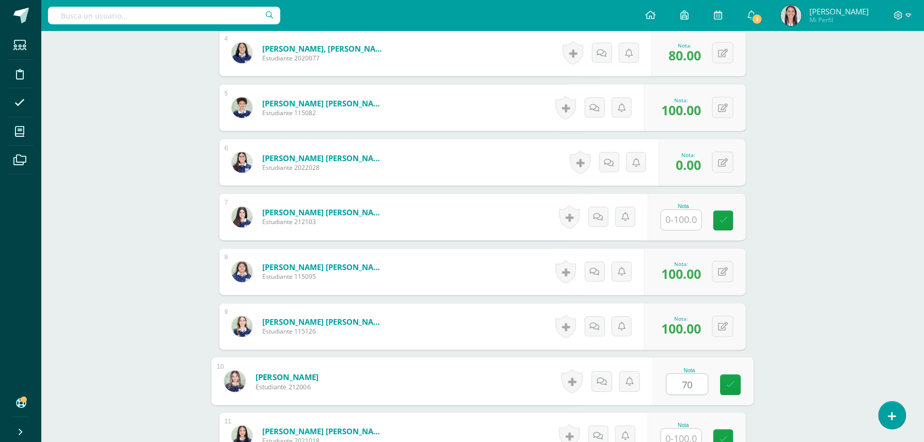
type input "70"
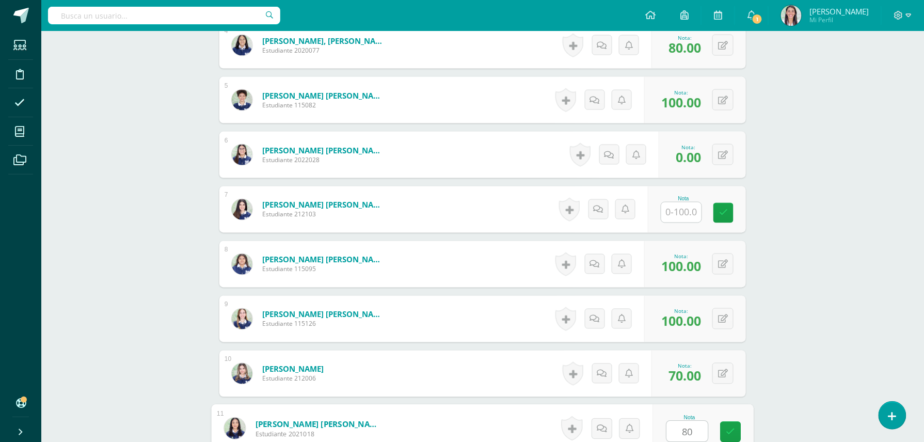
type input "80"
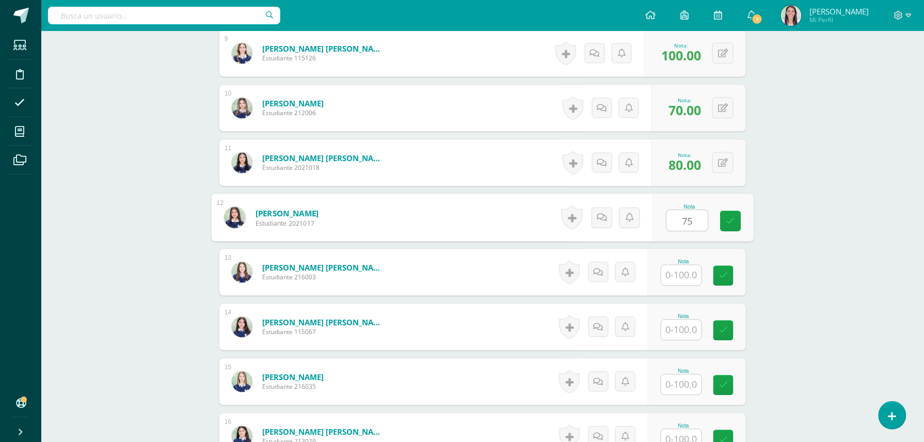
type input "75"
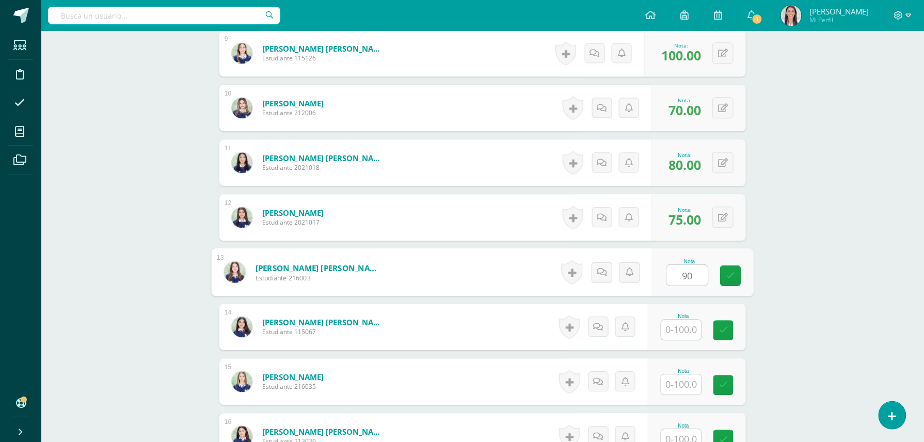
type input "90"
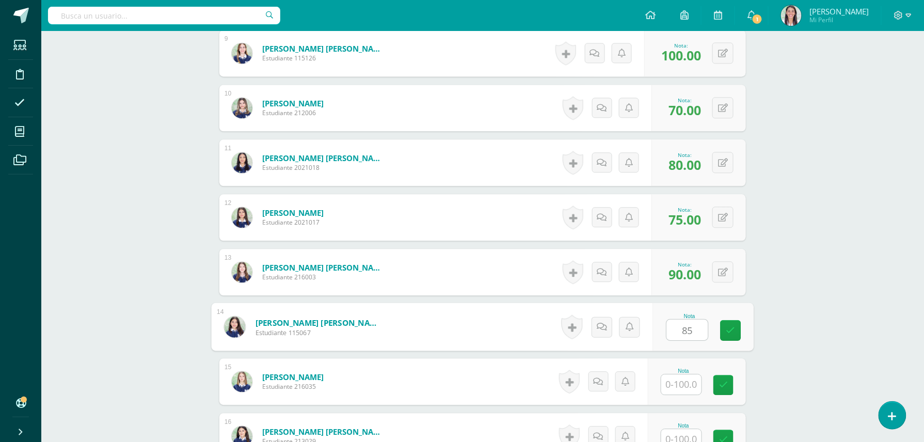
type input "85"
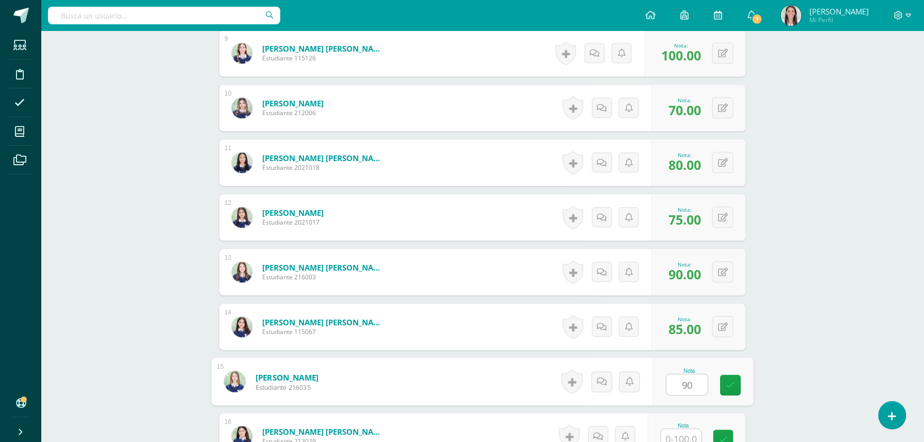
type input "90"
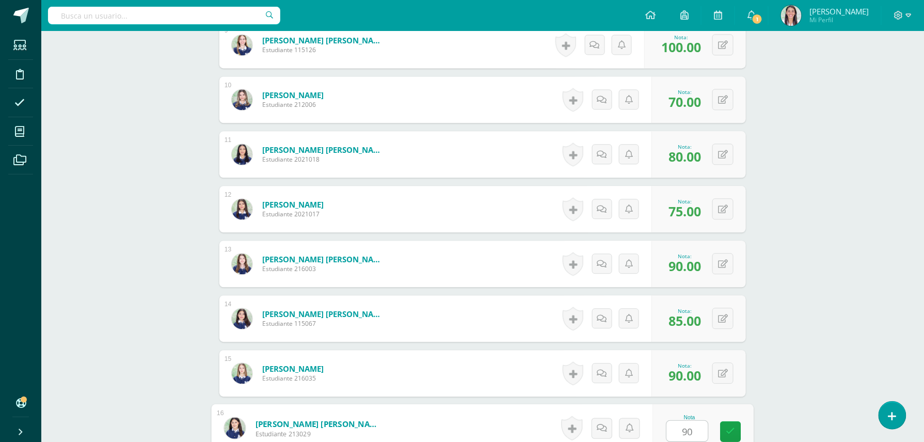
type input "90"
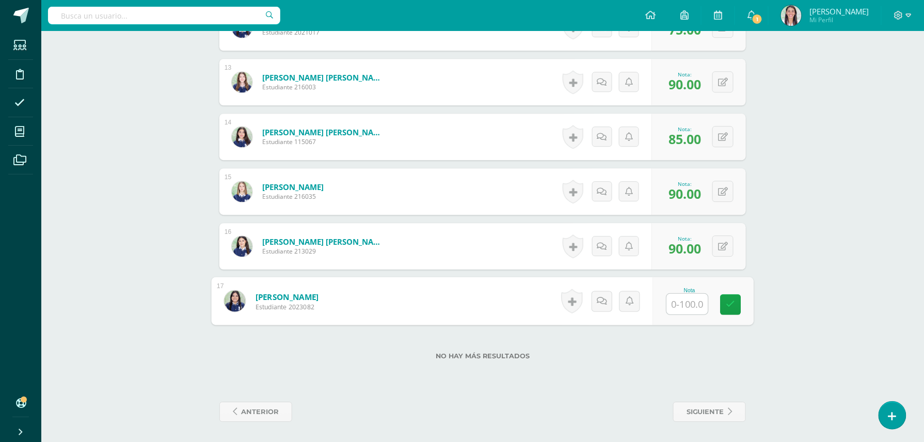
type input "0"
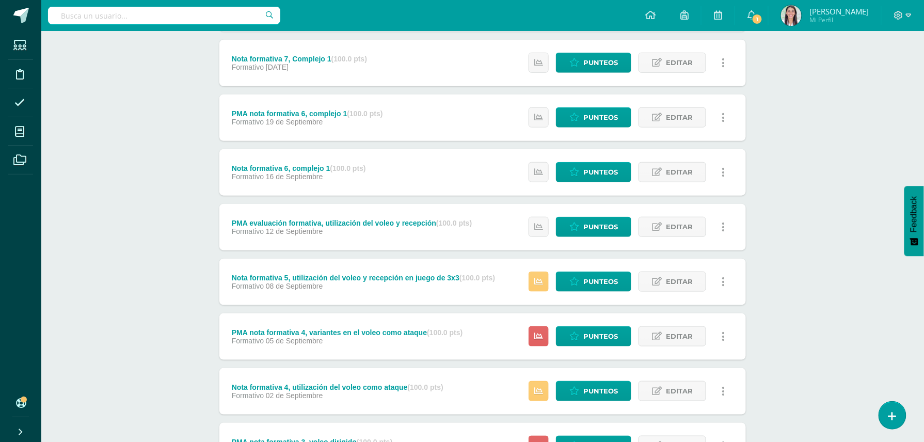
scroll to position [248, 0]
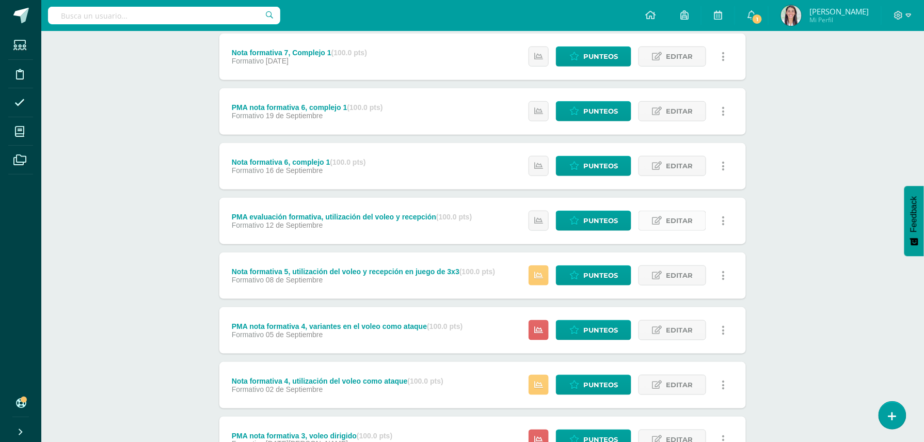
click at [682, 222] on span "Editar" at bounding box center [679, 220] width 27 height 19
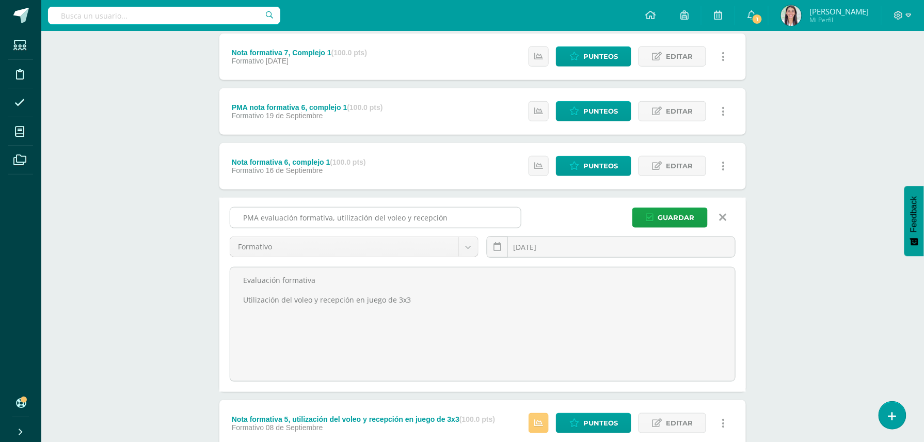
click at [296, 219] on input "PMA evaluación formativa, utilización del voleo y recepción" at bounding box center [375, 218] width 291 height 20
click at [310, 219] on input "PMA nota formativa, utilización del voleo y recepción" at bounding box center [375, 218] width 291 height 20
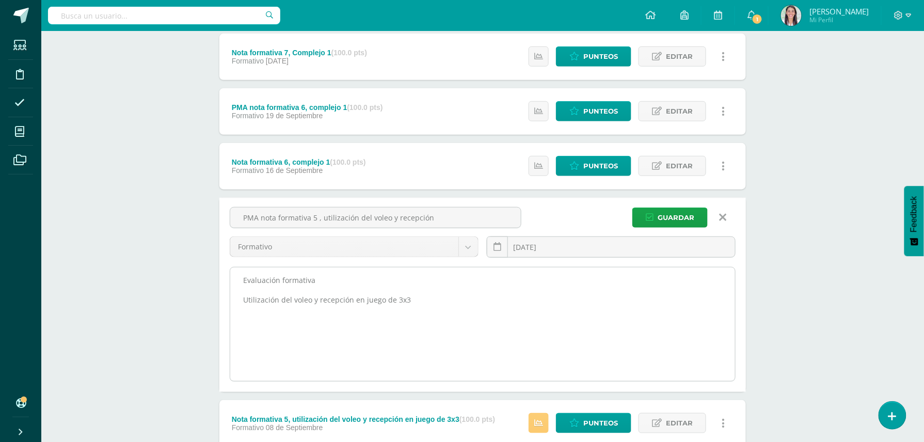
type input "PMA nota formativa 5 , utilización del voleo y recepción"
click at [320, 274] on textarea "Evaluación formativa Utilización del voleo y recepción en juego de 3x3" at bounding box center [482, 324] width 505 height 114
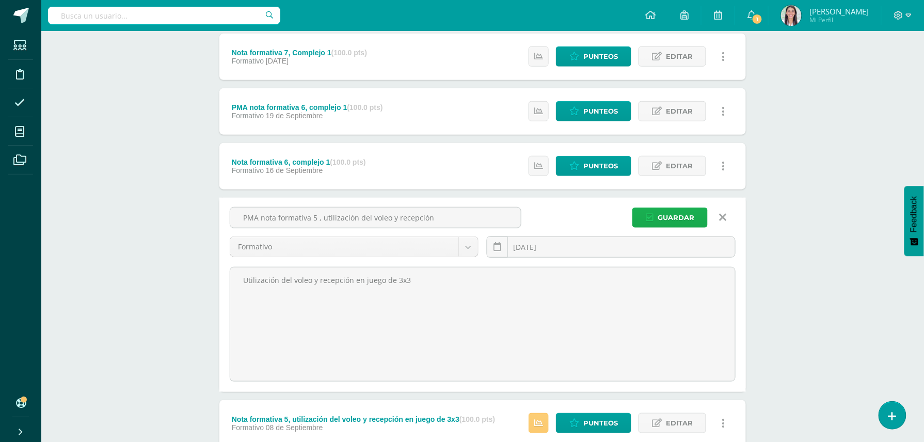
type textarea "Utilización del voleo y recepción en juego de 3x3"
click at [672, 218] on span "Guardar" at bounding box center [676, 217] width 37 height 19
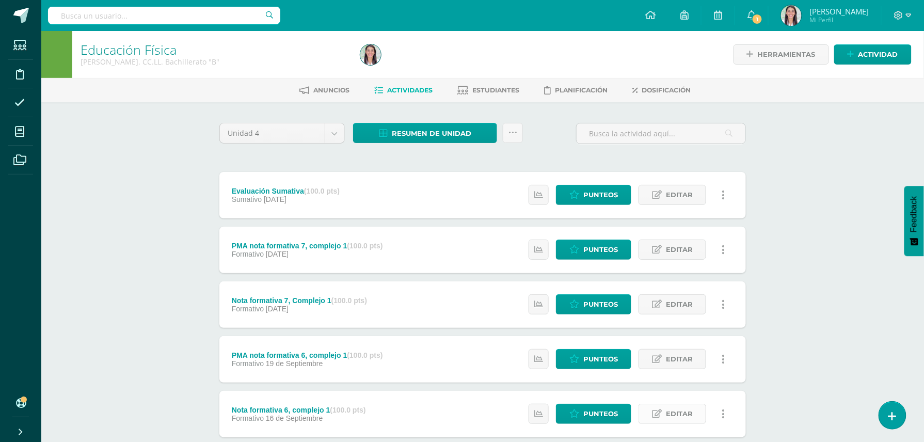
click at [674, 413] on span "Editar" at bounding box center [679, 413] width 27 height 19
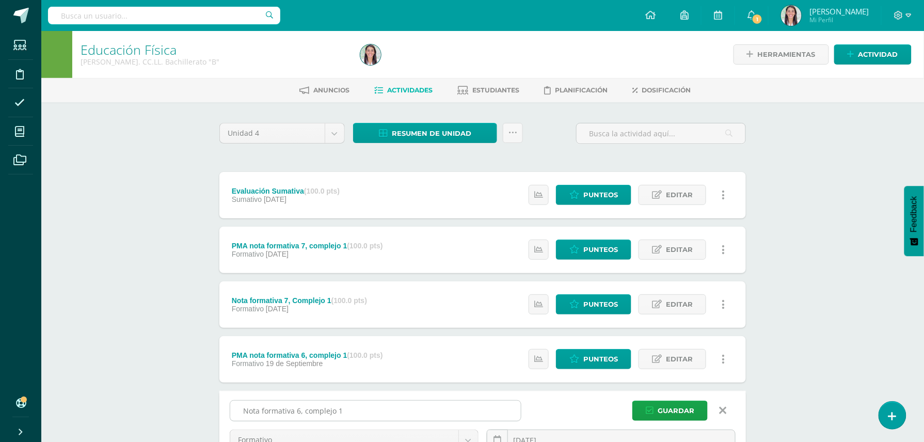
click at [302, 410] on input "Nota formativa 6, complejo 1" at bounding box center [375, 411] width 291 height 20
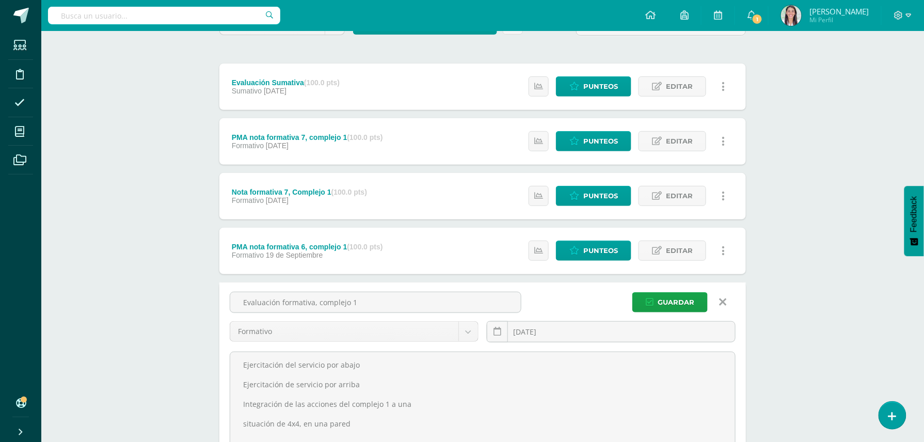
scroll to position [125, 0]
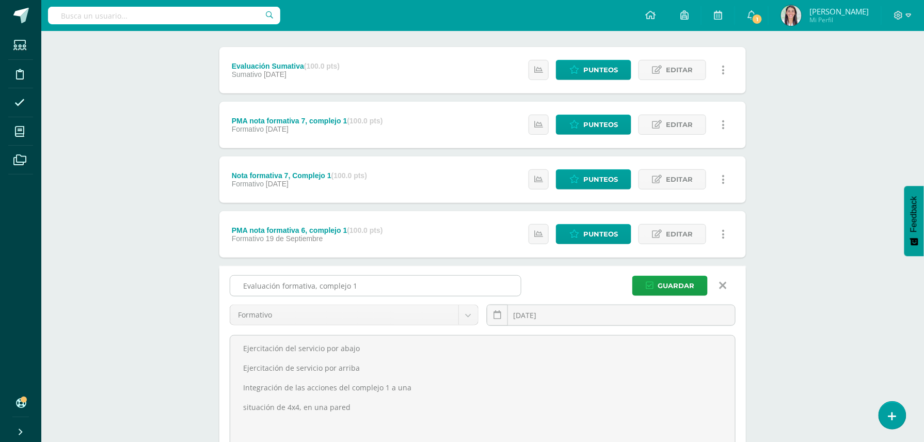
click at [370, 284] on input "Evaluación formativa, complejo 1" at bounding box center [375, 286] width 291 height 20
type input "Evaluación formativa, voleo y recepción"
click at [670, 283] on span "Guardar" at bounding box center [676, 285] width 37 height 19
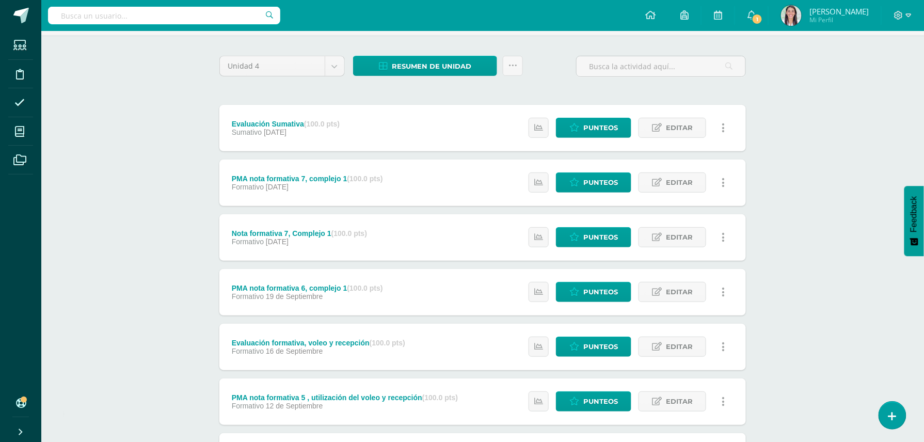
scroll to position [73, 0]
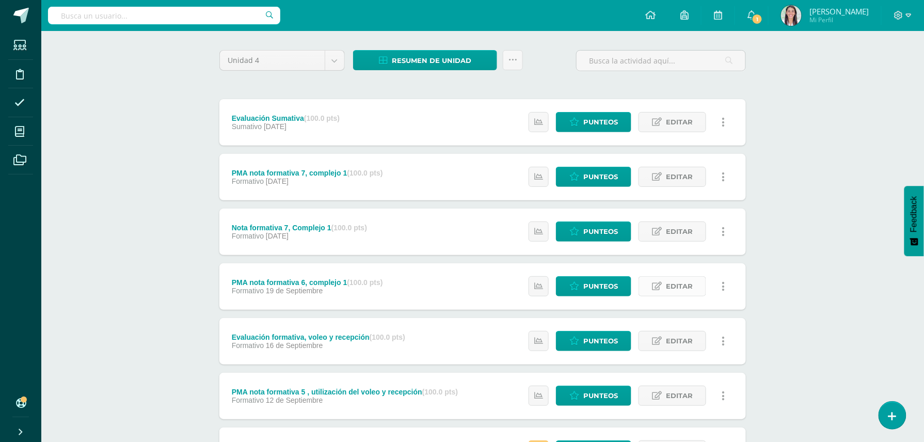
click at [672, 285] on span "Editar" at bounding box center [679, 286] width 27 height 19
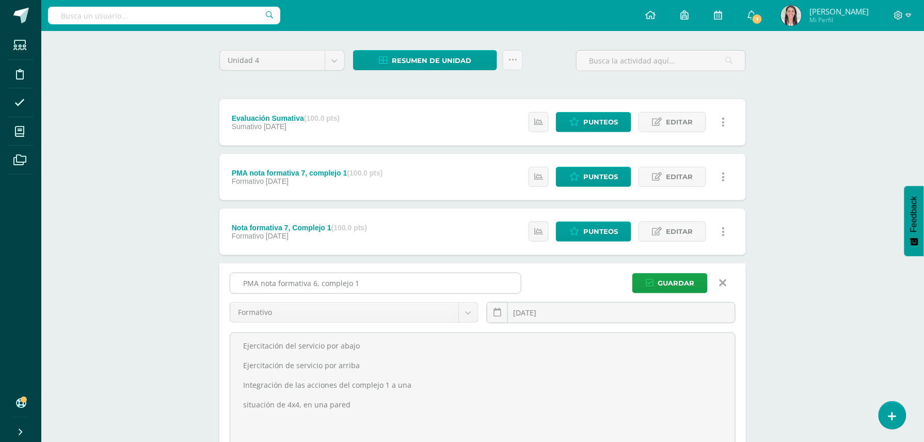
click at [277, 286] on input "PMA nota formativa 6, complejo 1" at bounding box center [375, 283] width 291 height 20
click at [340, 282] on input "PMA evaluación formativa 6, complejo 1" at bounding box center [375, 283] width 291 height 20
click at [378, 286] on input "PMA evaluación formativa, complejo 1" at bounding box center [375, 283] width 291 height 20
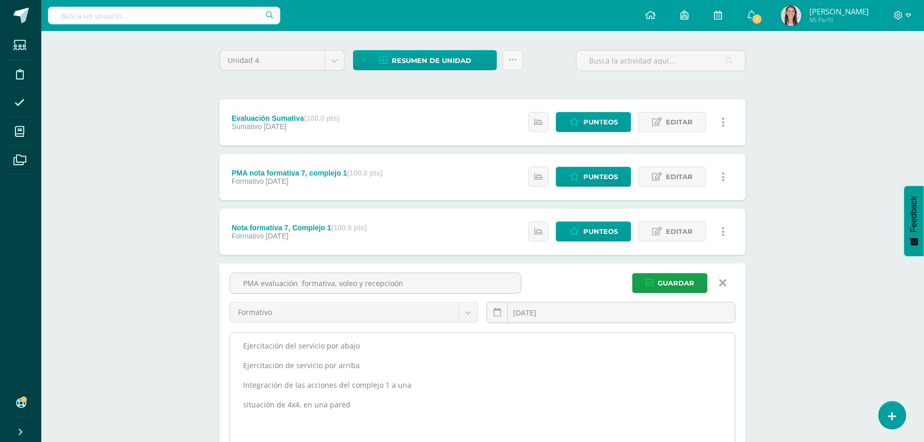
type input "PMA evaluación formativa, voleo y recepcioón"
drag, startPoint x: 362, startPoint y: 393, endPoint x: 262, endPoint y: 352, distance: 107.9
click at [262, 352] on textarea "Ejercitación del servicio por abajo Ejercitación de servicio por arriba Integra…" at bounding box center [482, 390] width 505 height 114
click at [358, 358] on textarea "Ejercitación del servicio por abajo Ejercitación de servicio por arriba Integra…" at bounding box center [482, 390] width 505 height 114
type textarea "E"
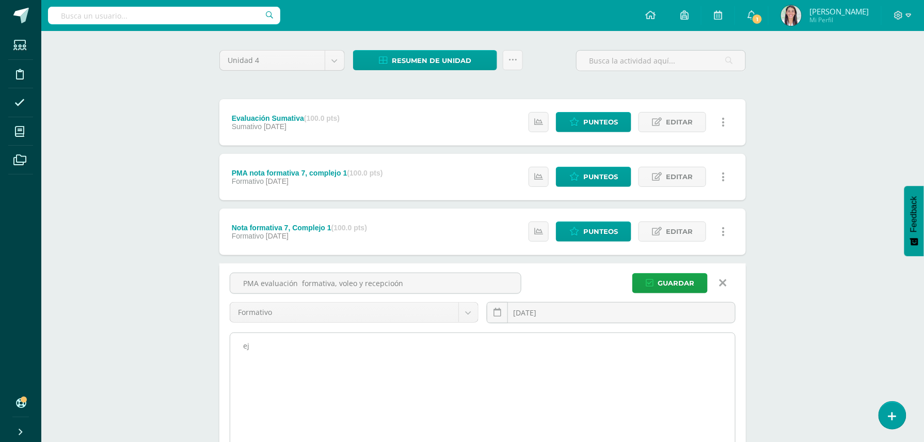
type textarea "e"
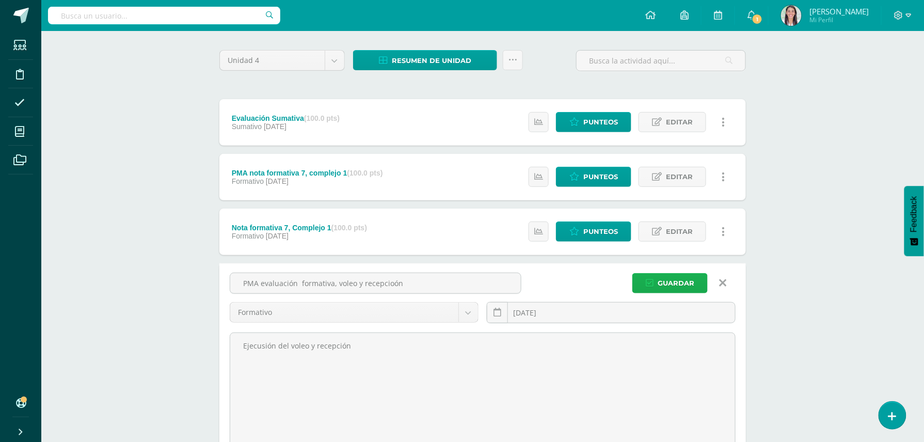
type textarea "Ejecusión del voleo y recepción"
click at [668, 279] on span "Guardar" at bounding box center [676, 283] width 37 height 19
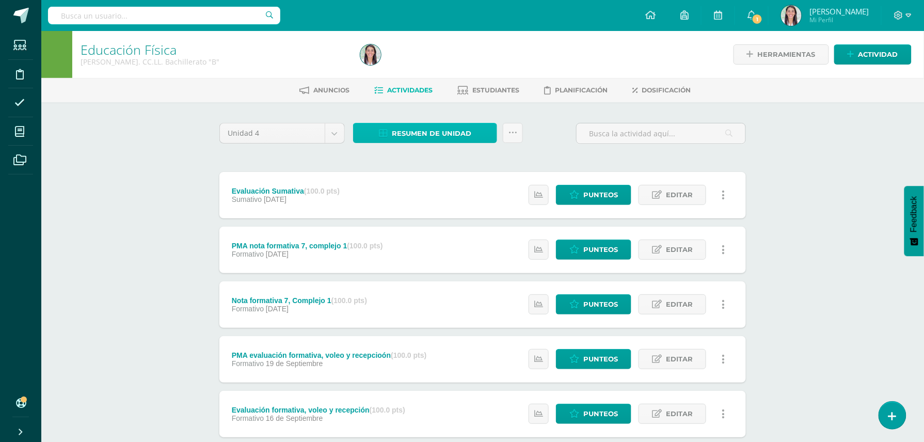
click at [430, 128] on span "Resumen de unidad" at bounding box center [432, 133] width 80 height 19
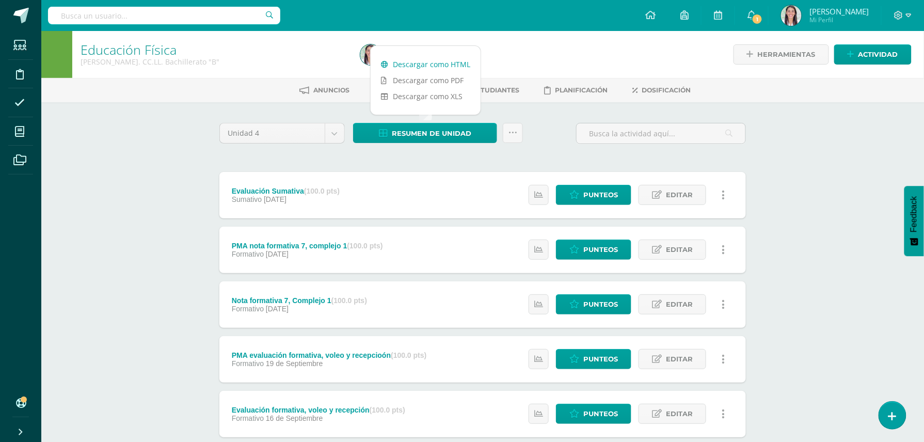
click at [440, 59] on link "Descargar como HTML" at bounding box center [426, 64] width 110 height 16
